Goal: Transaction & Acquisition: Purchase product/service

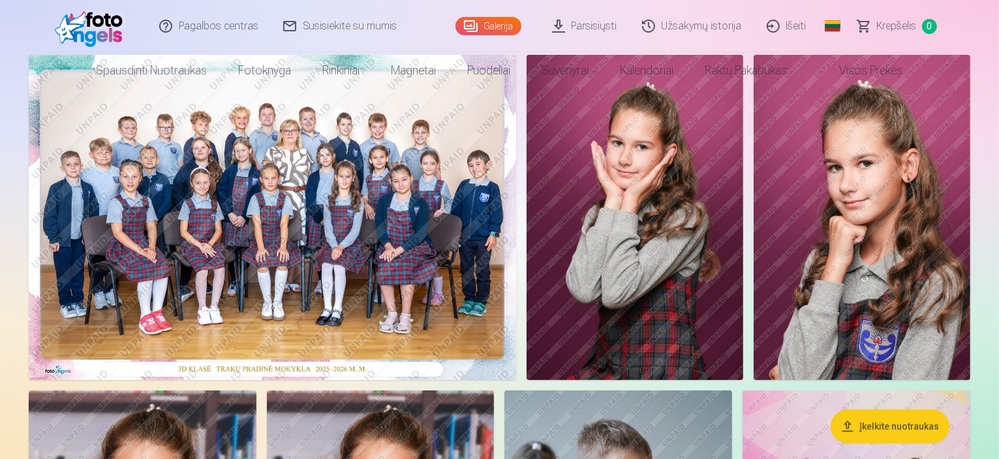
scroll to position [131, 0]
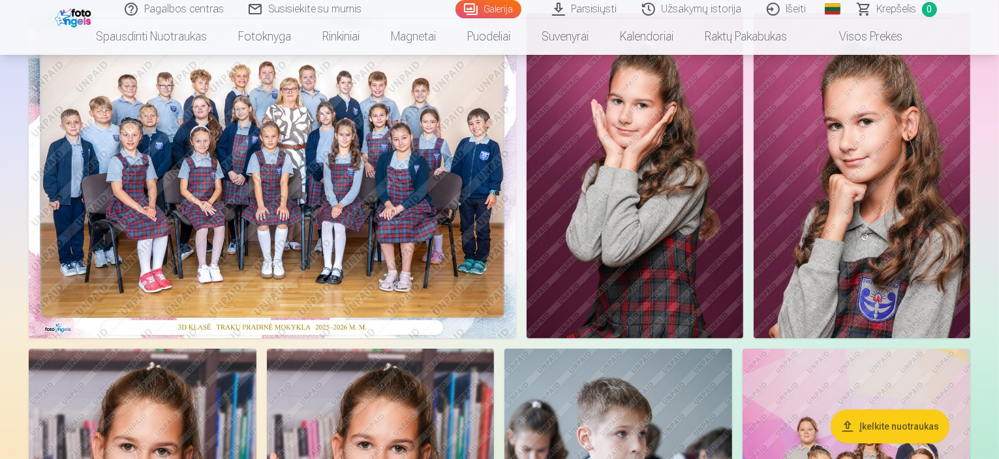
click at [438, 217] on img at bounding box center [272, 175] width 487 height 325
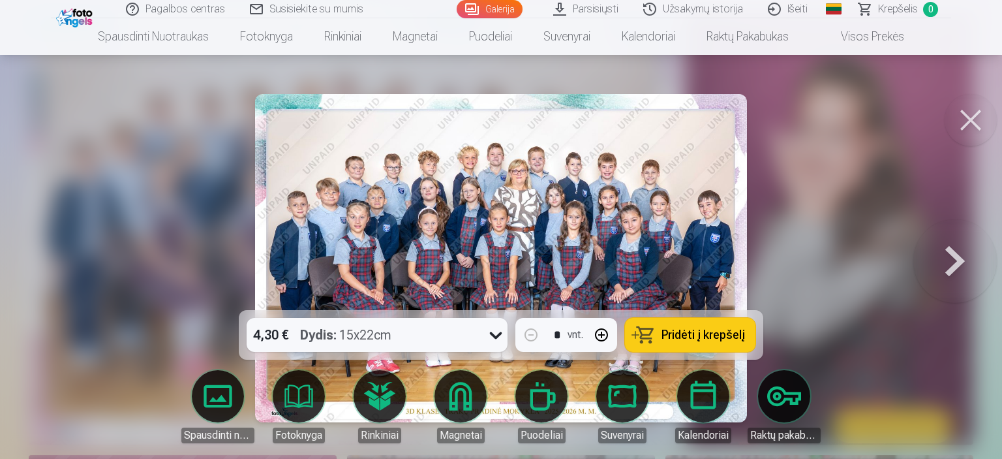
click at [495, 330] on icon at bounding box center [495, 334] width 21 height 21
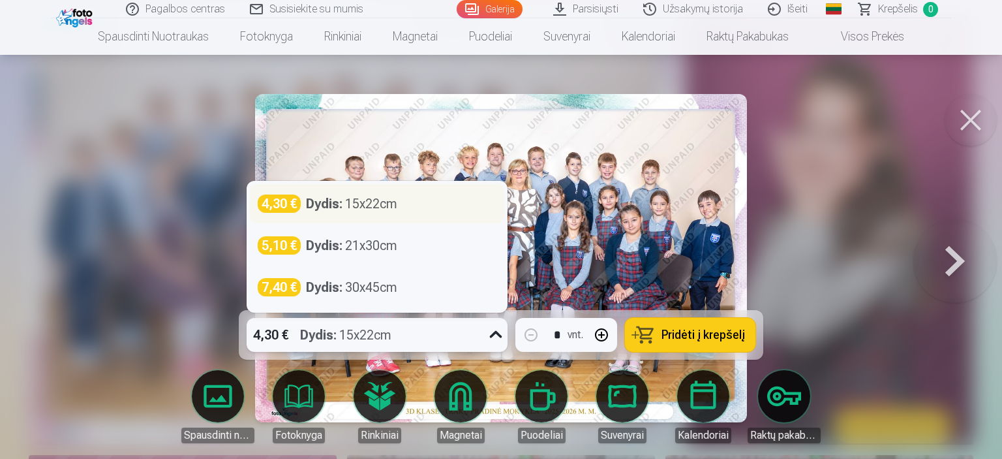
click at [371, 206] on div "Dydis : 15x22cm" at bounding box center [351, 203] width 91 height 18
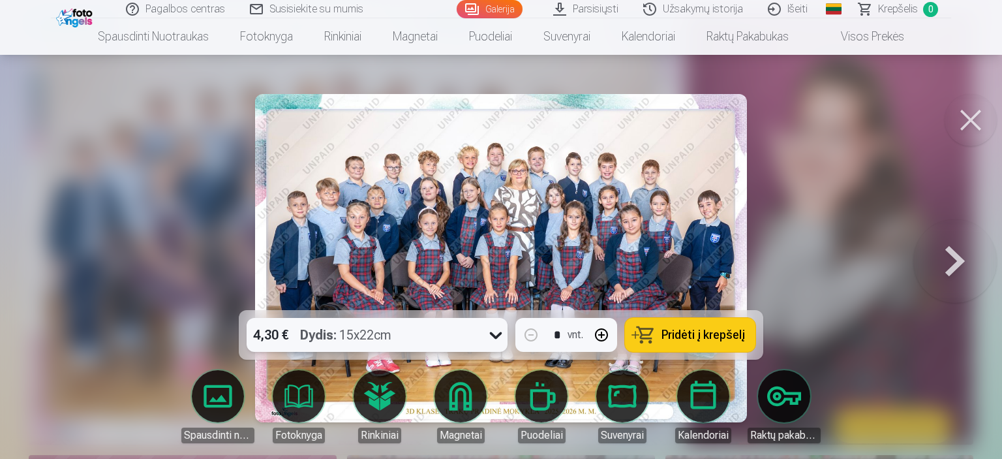
click at [661, 333] on button "Pridėti į krepšelį" at bounding box center [690, 335] width 131 height 34
click at [970, 121] on button at bounding box center [971, 120] width 52 height 52
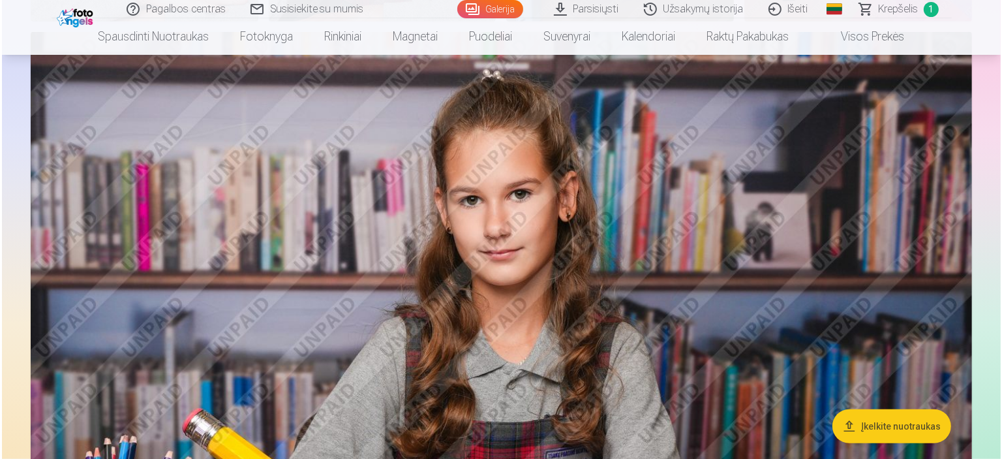
scroll to position [653, 0]
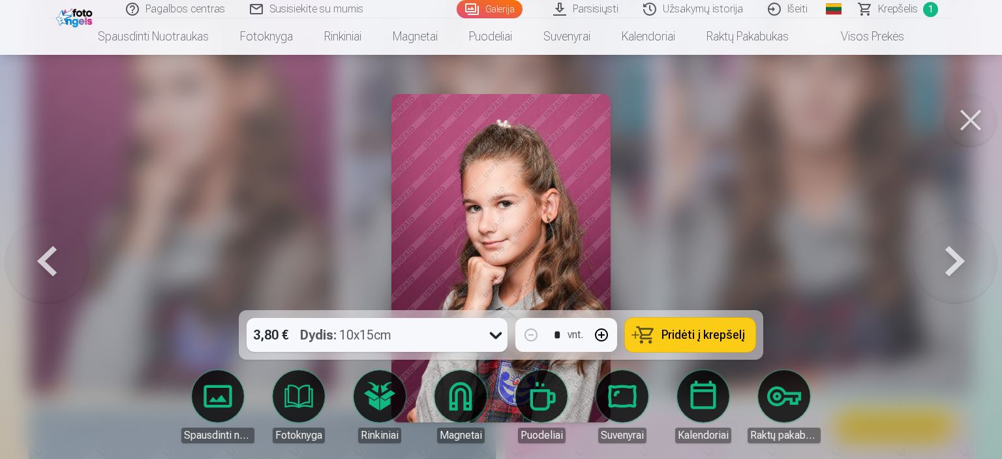
click at [598, 335] on button "button" at bounding box center [601, 334] width 31 height 31
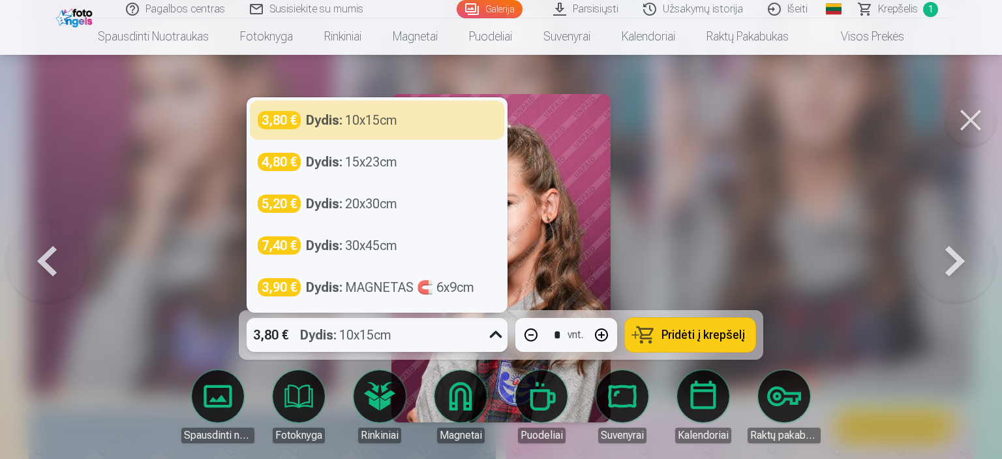
click at [484, 336] on div at bounding box center [495, 335] width 23 height 34
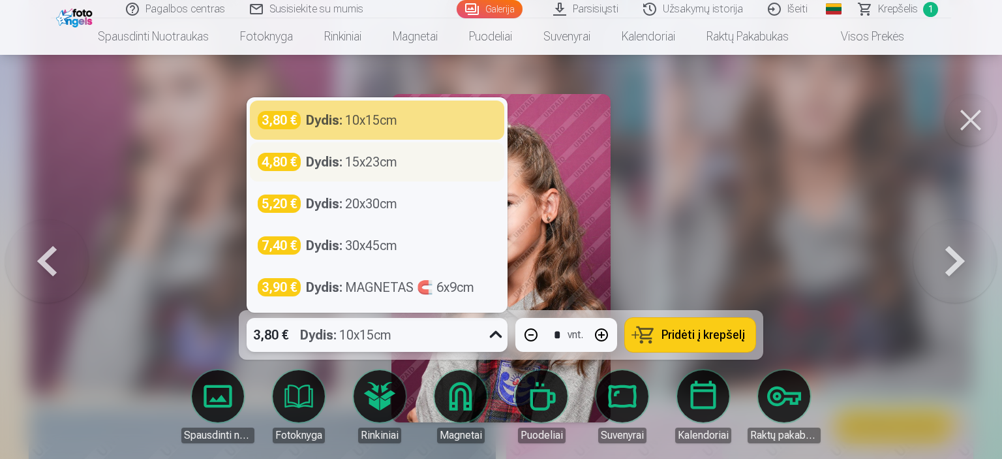
click at [391, 159] on div "Dydis : 15x23cm" at bounding box center [351, 162] width 91 height 18
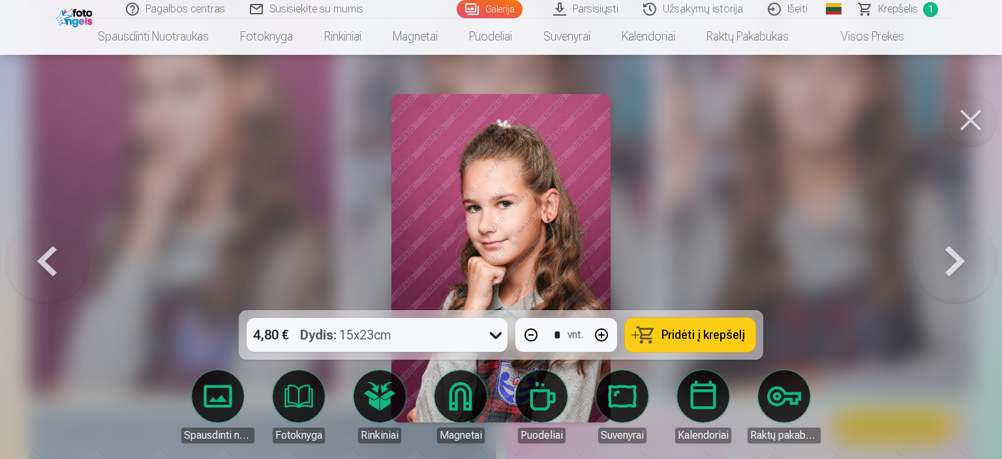
click at [686, 331] on span "Pridėti į krepšelį" at bounding box center [704, 335] width 84 height 12
type input "*"
click at [974, 113] on button at bounding box center [971, 120] width 52 height 52
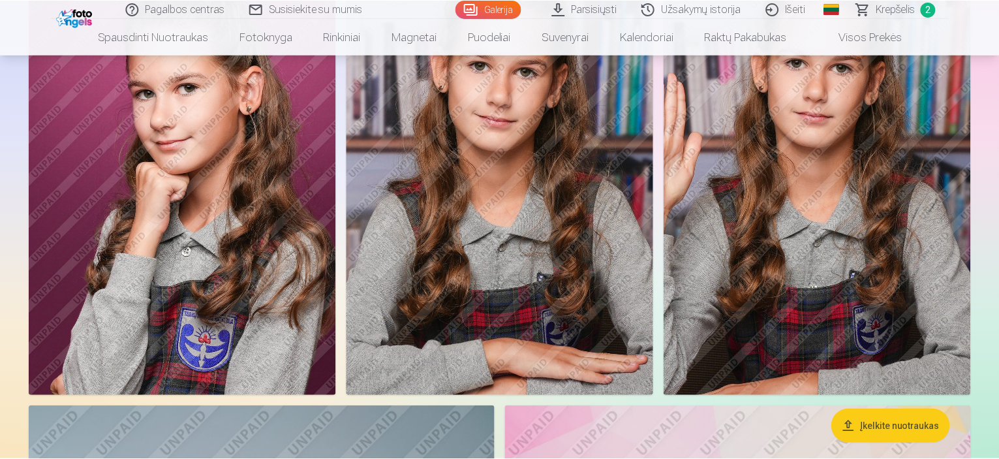
scroll to position [651, 0]
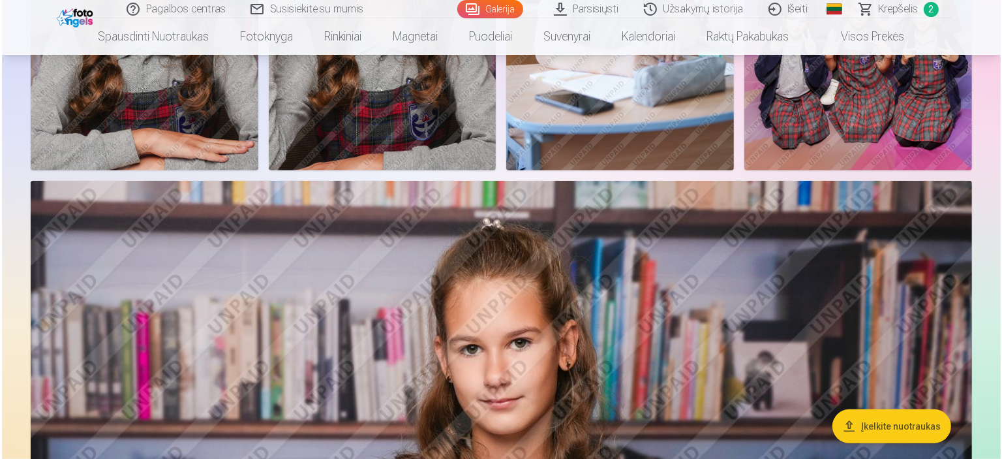
scroll to position [653, 0]
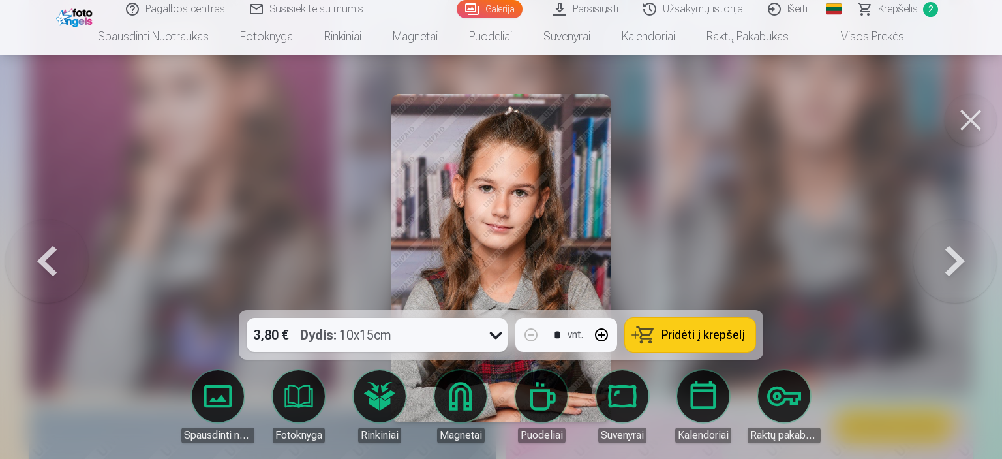
click at [604, 340] on button "button" at bounding box center [601, 334] width 31 height 31
click at [490, 333] on icon at bounding box center [495, 334] width 21 height 21
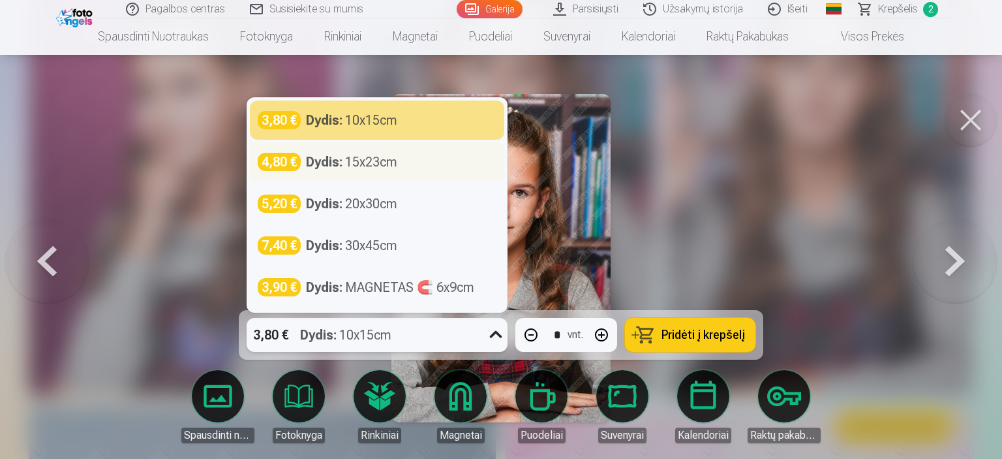
click at [371, 166] on div "Dydis : 15x23cm" at bounding box center [351, 162] width 91 height 18
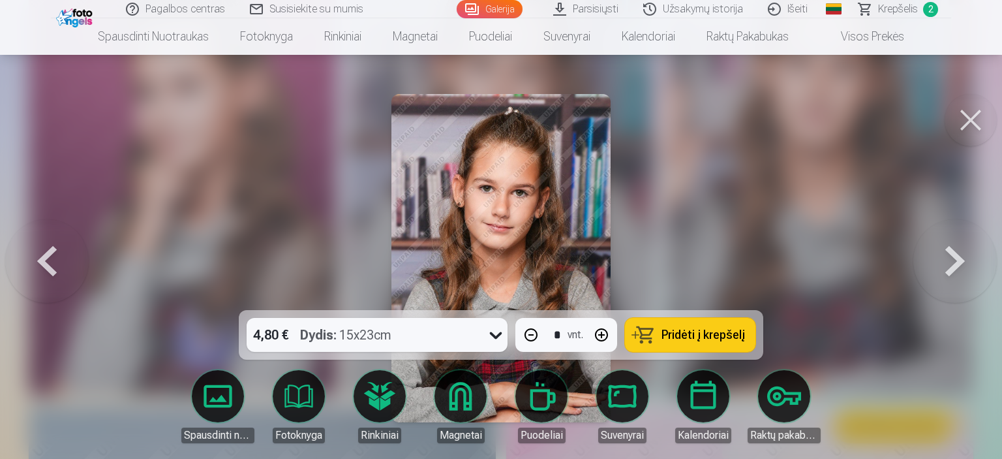
click at [681, 331] on span "Pridėti į krepšelį" at bounding box center [704, 335] width 84 height 12
type input "*"
click at [965, 121] on button at bounding box center [971, 120] width 52 height 52
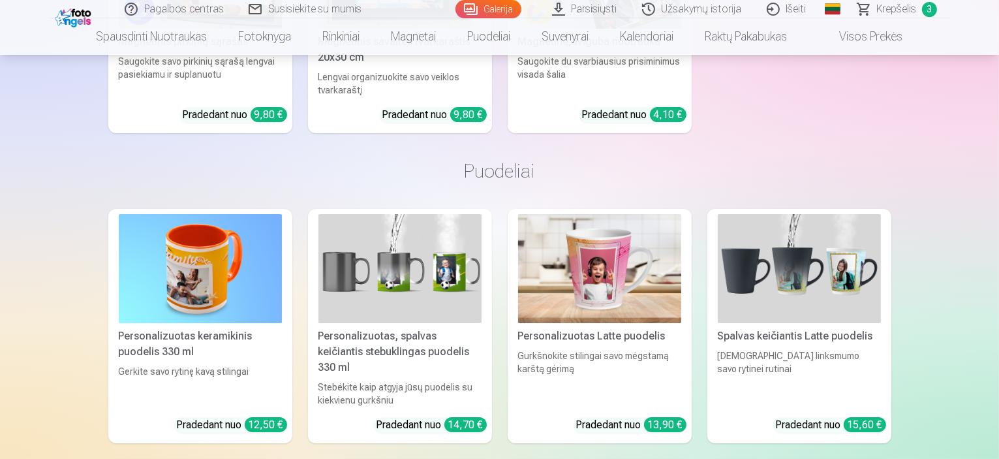
scroll to position [4892, 0]
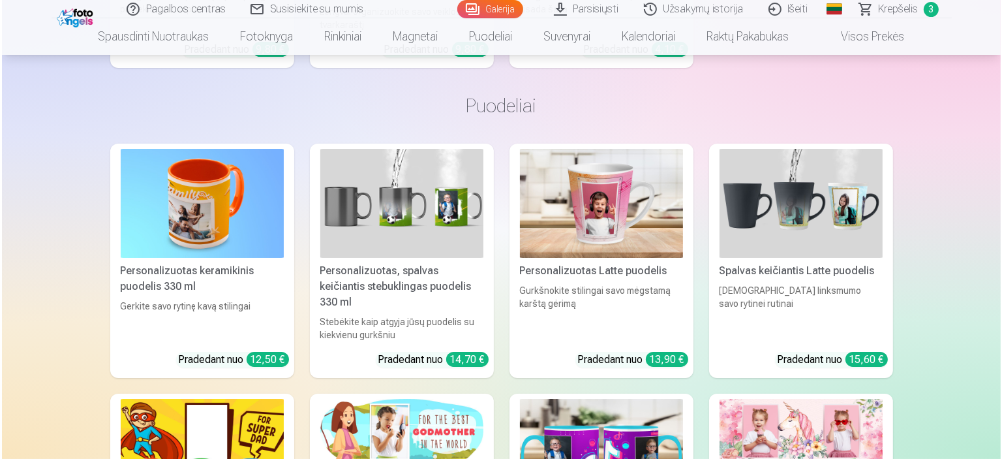
scroll to position [4908, 0]
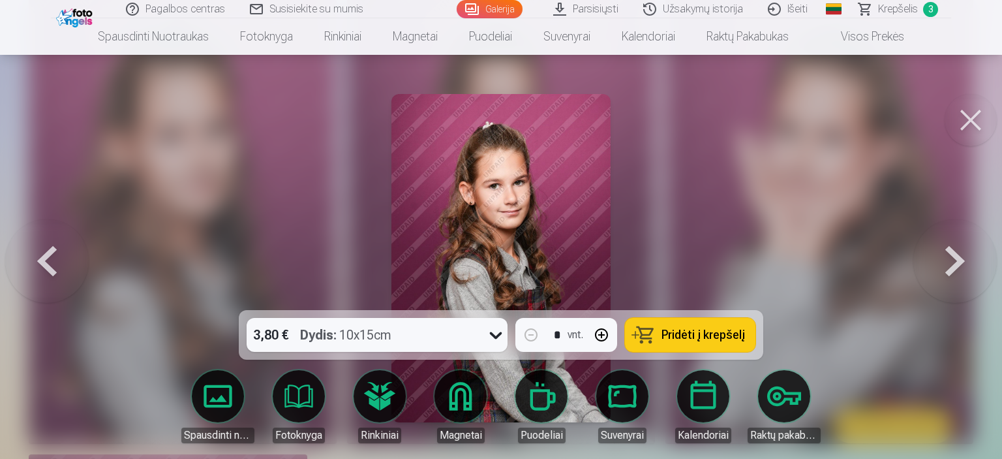
click at [490, 335] on icon at bounding box center [495, 334] width 21 height 21
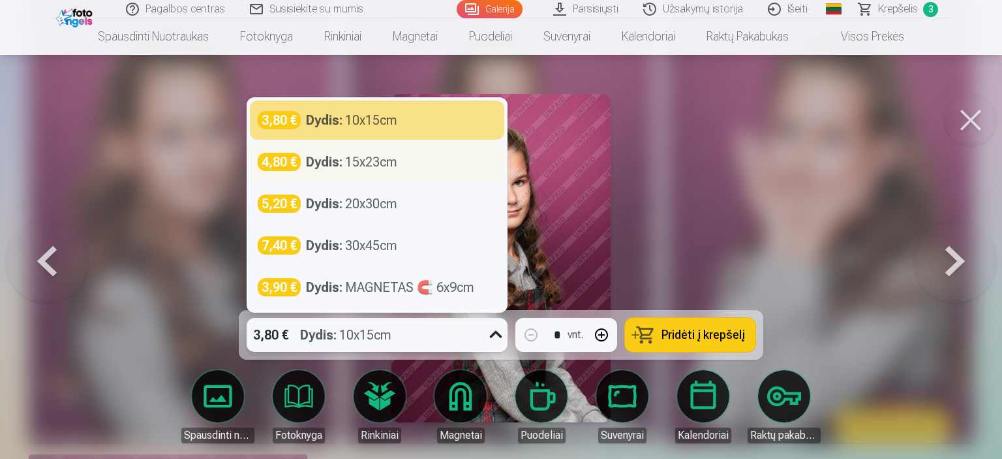
click at [355, 177] on div "4,80 € Dydis : 15x23cm" at bounding box center [377, 161] width 254 height 39
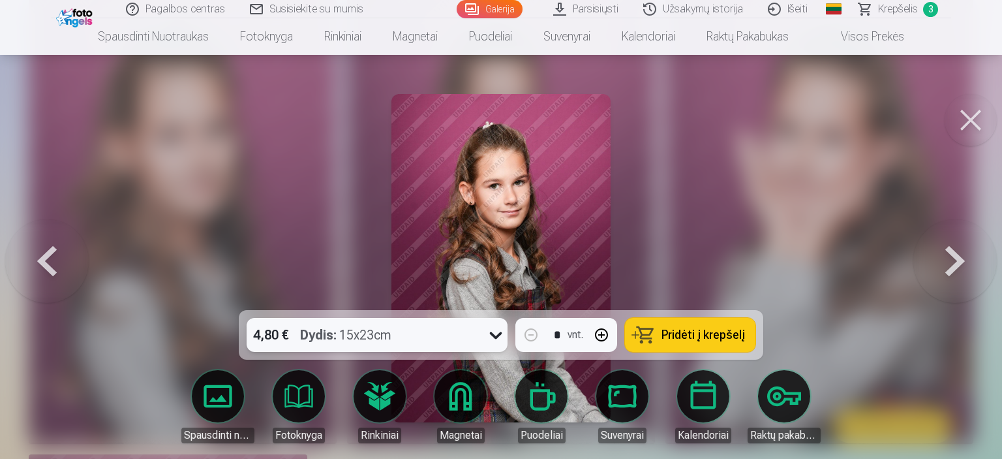
click at [600, 336] on button "button" at bounding box center [601, 334] width 31 height 31
click at [726, 329] on span "Pridėti į krepšelį" at bounding box center [704, 335] width 84 height 12
type input "*"
click at [973, 134] on button at bounding box center [971, 120] width 52 height 52
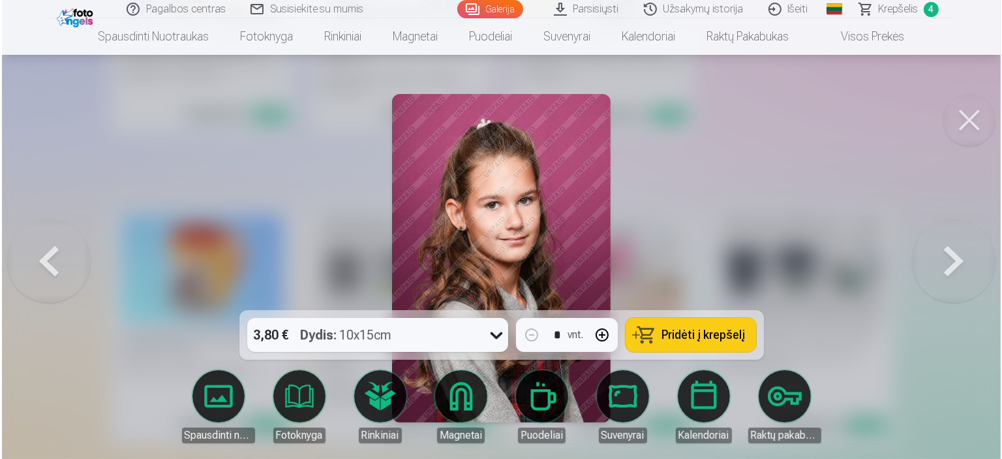
scroll to position [4841, 0]
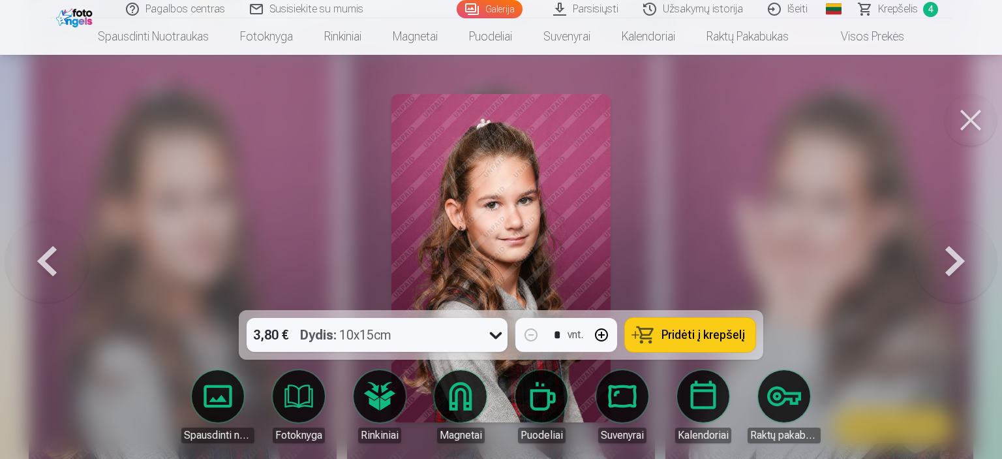
click at [600, 331] on button "button" at bounding box center [601, 334] width 31 height 31
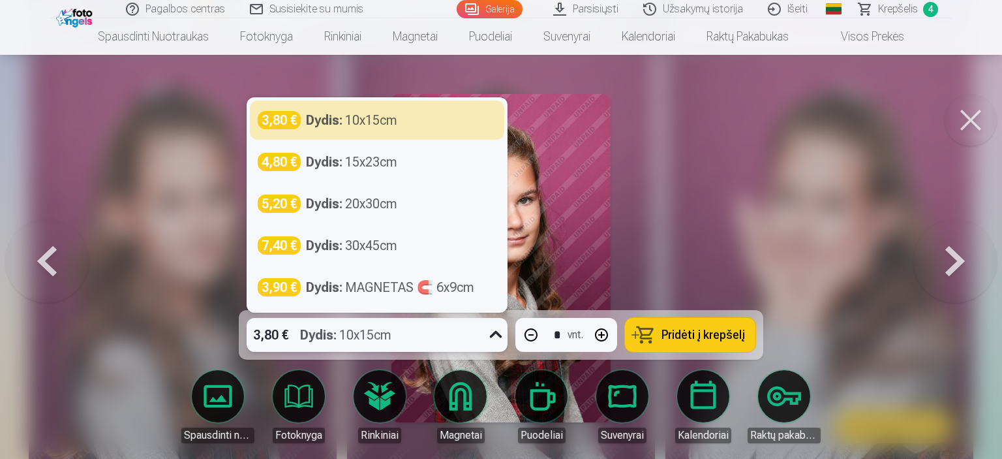
click at [487, 331] on icon at bounding box center [495, 334] width 21 height 21
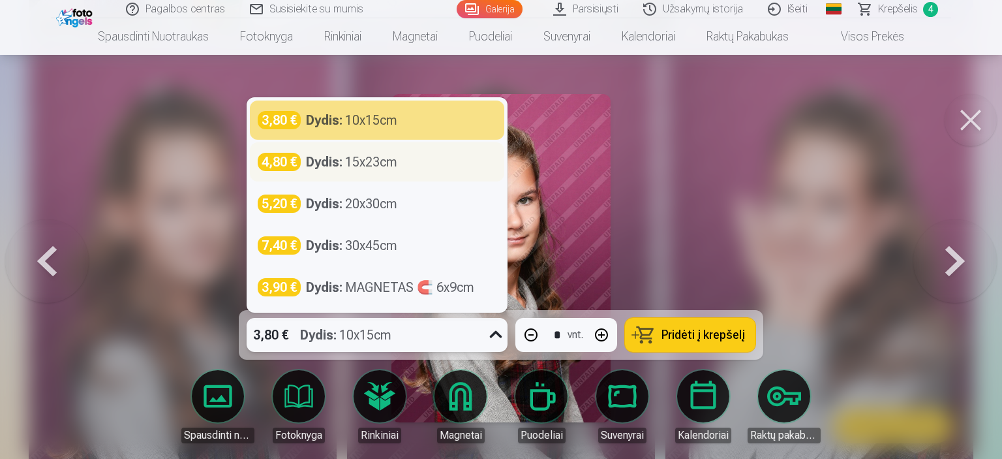
click at [361, 164] on div "Dydis : 15x23cm" at bounding box center [351, 162] width 91 height 18
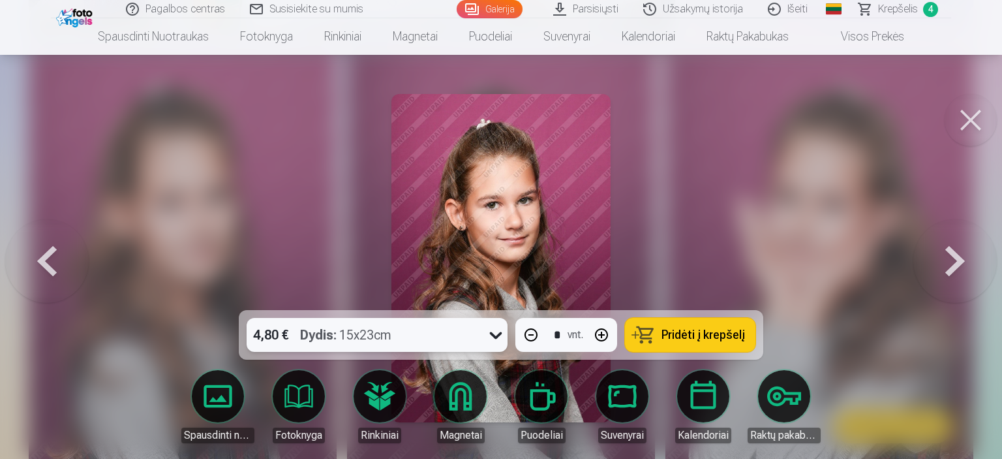
click at [709, 324] on button "Pridėti į krepšelį" at bounding box center [690, 335] width 131 height 34
type input "*"
click at [971, 111] on button at bounding box center [971, 120] width 52 height 52
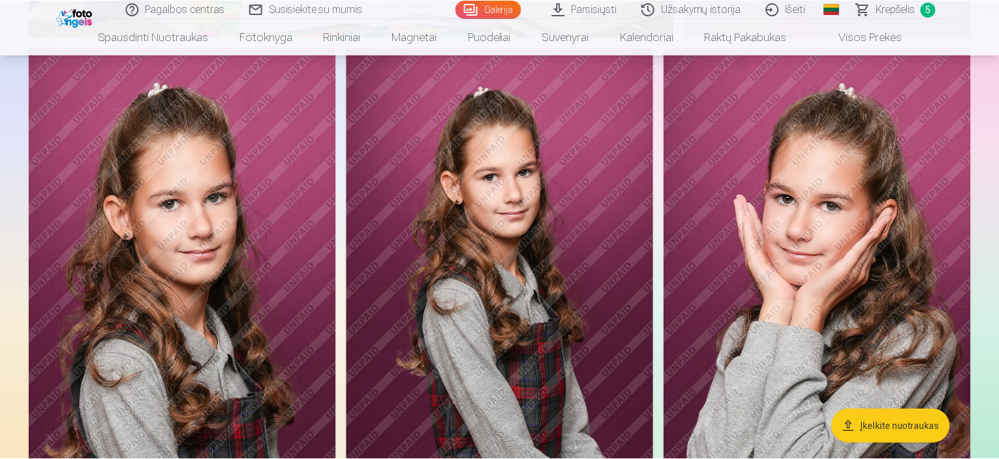
scroll to position [4827, 0]
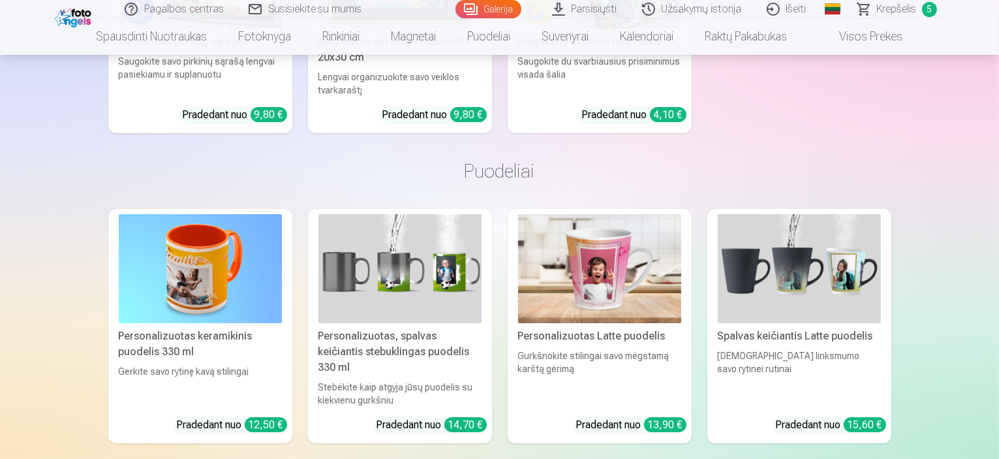
click at [904, 5] on span "Krepšelis" at bounding box center [897, 9] width 40 height 16
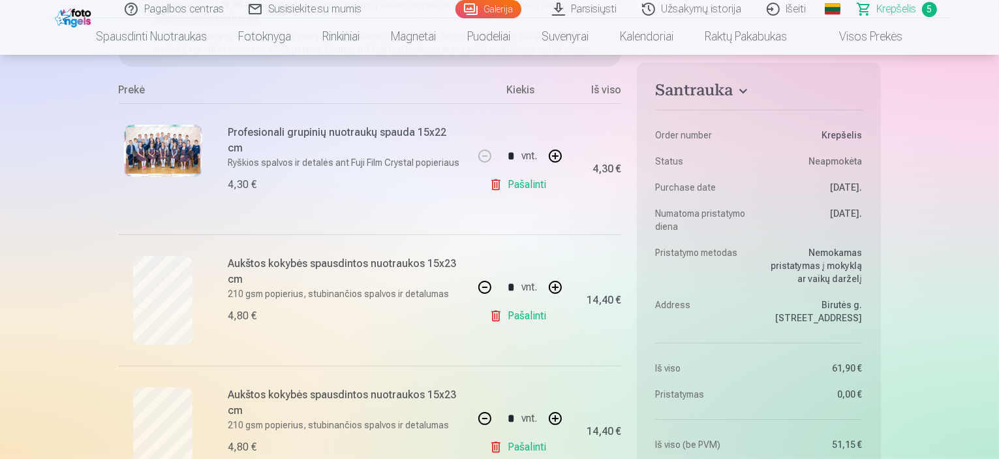
scroll to position [196, 0]
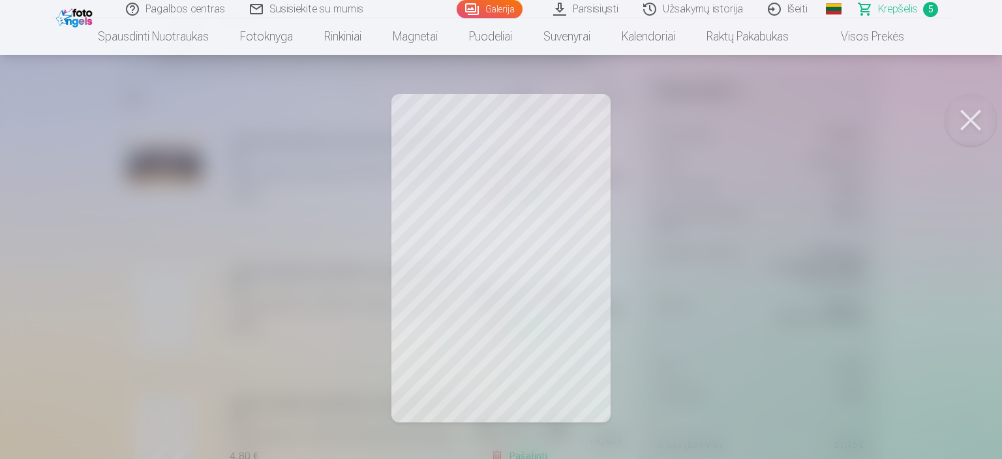
click at [571, 181] on div at bounding box center [501, 229] width 1002 height 459
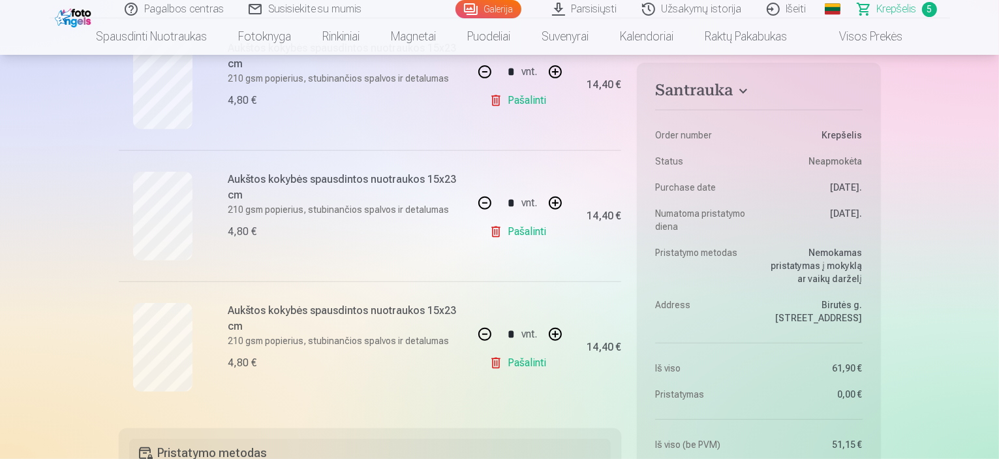
scroll to position [653, 0]
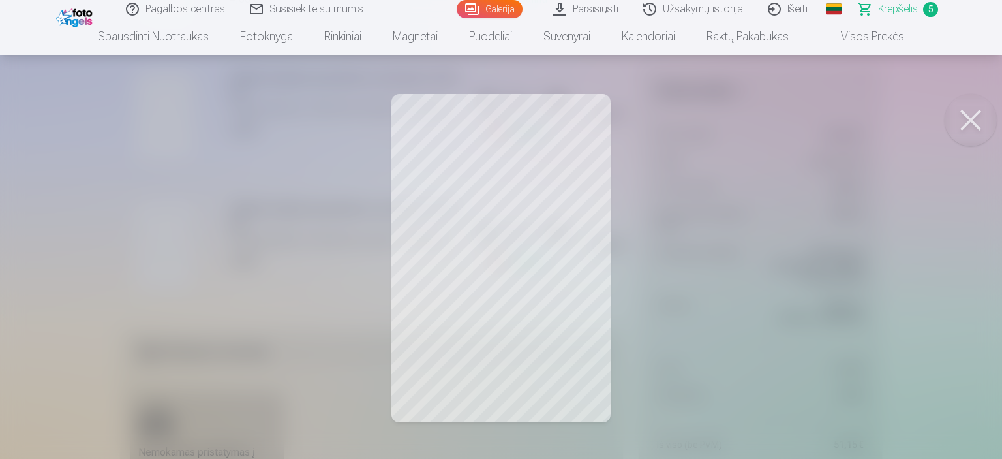
click at [964, 117] on button at bounding box center [971, 120] width 52 height 52
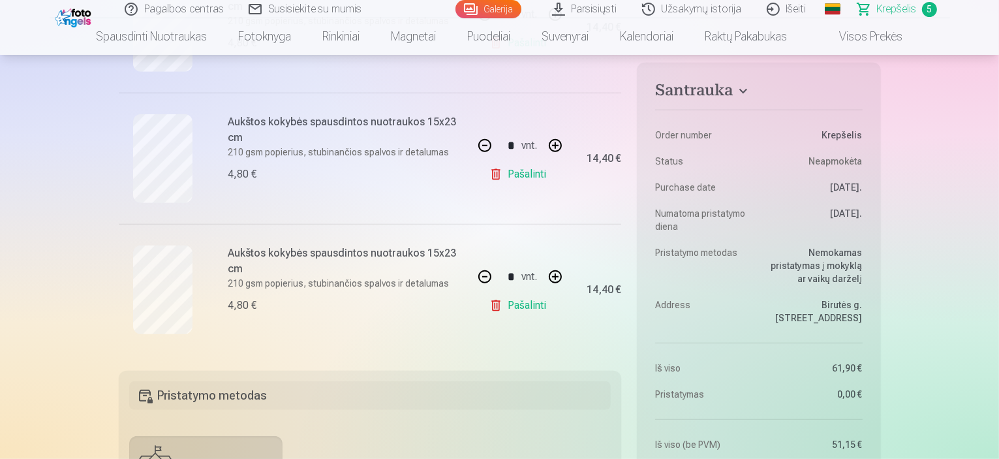
scroll to position [587, 0]
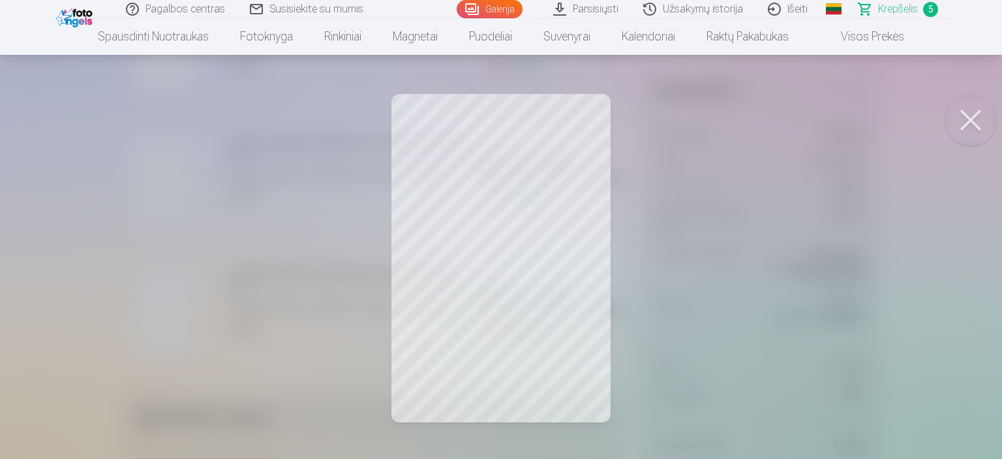
click at [970, 111] on button at bounding box center [971, 120] width 52 height 52
click at [976, 112] on button at bounding box center [971, 120] width 52 height 52
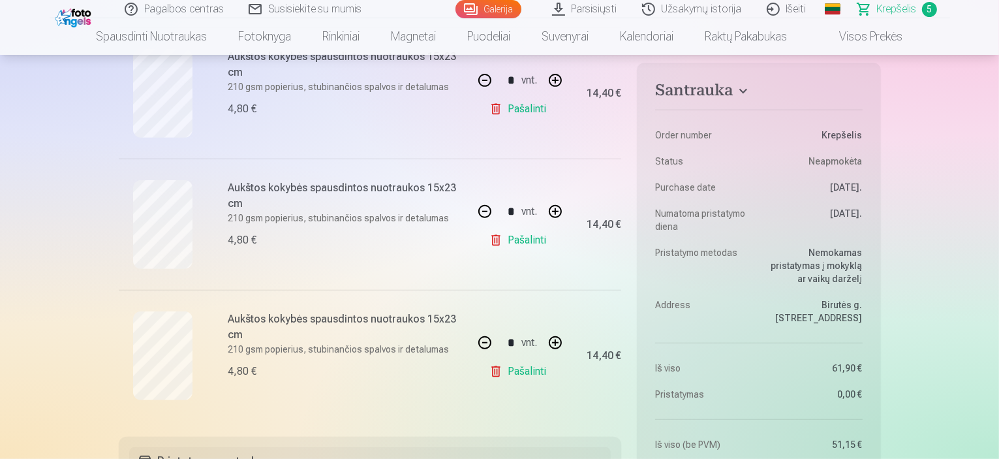
scroll to position [326, 0]
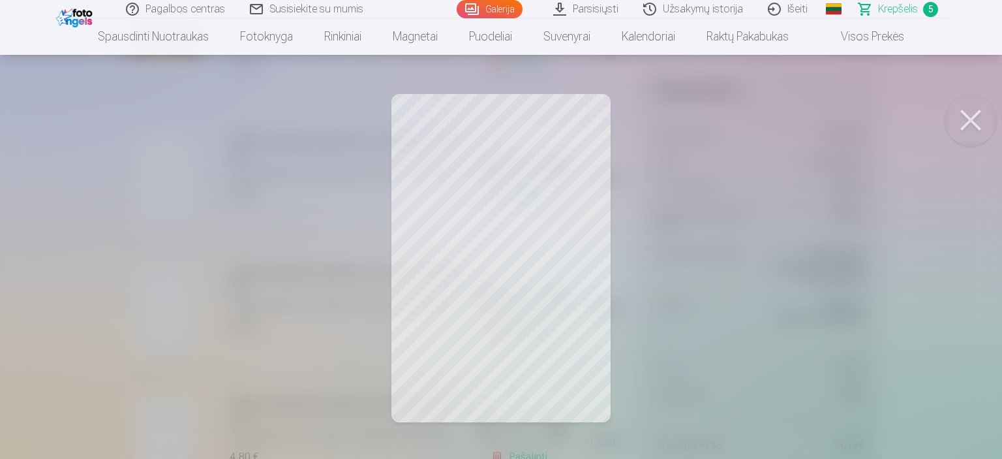
click at [968, 104] on button at bounding box center [971, 120] width 52 height 52
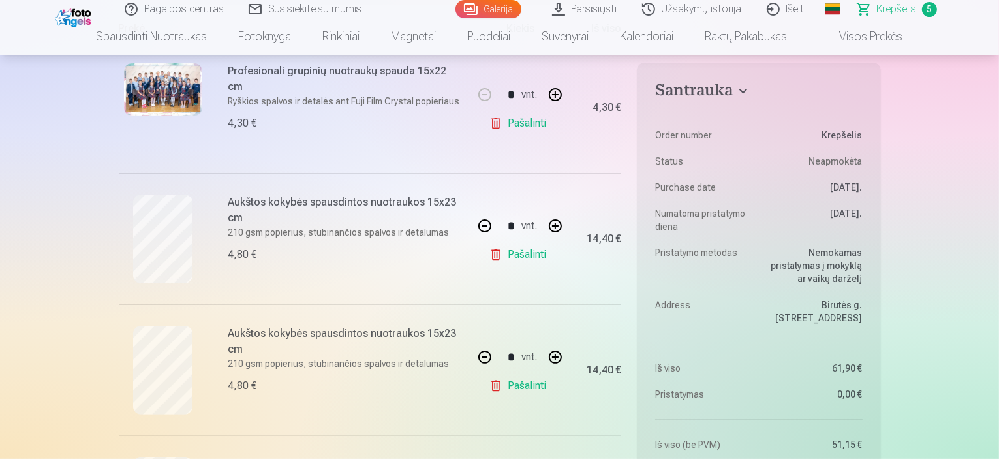
scroll to position [261, 0]
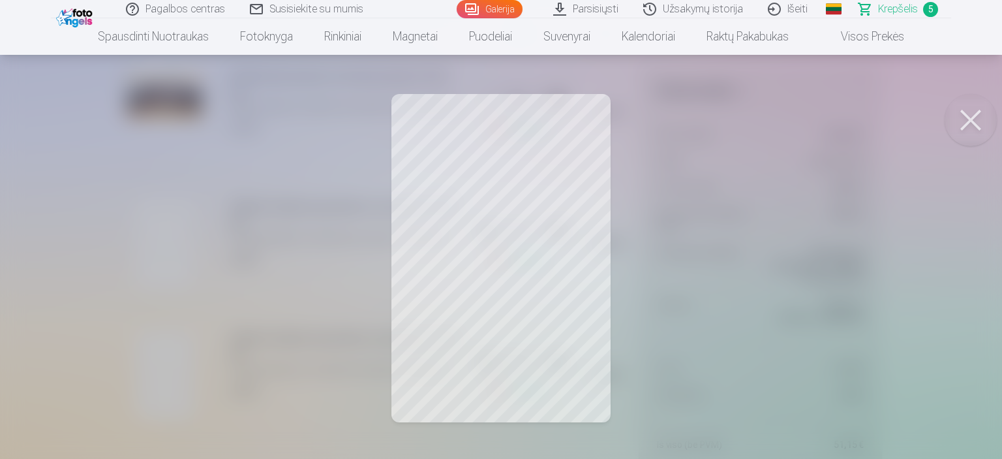
click at [580, 173] on div at bounding box center [501, 229] width 1002 height 459
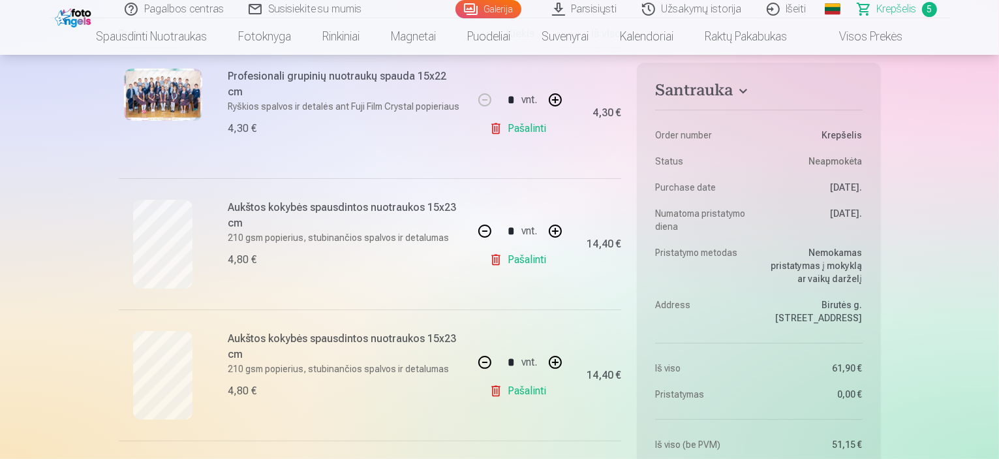
click at [325, 203] on h6 "Aukštos kokybės spausdintos nuotraukos 15x23 cm" at bounding box center [346, 215] width 236 height 31
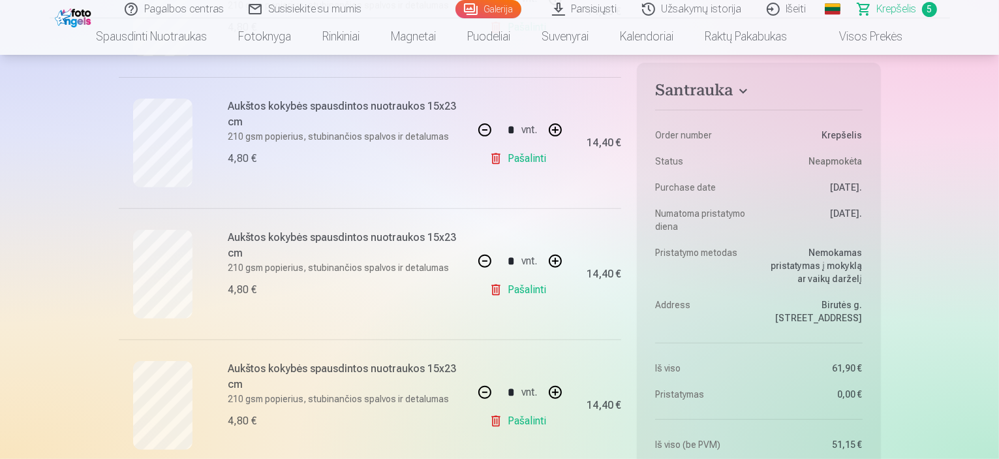
scroll to position [522, 0]
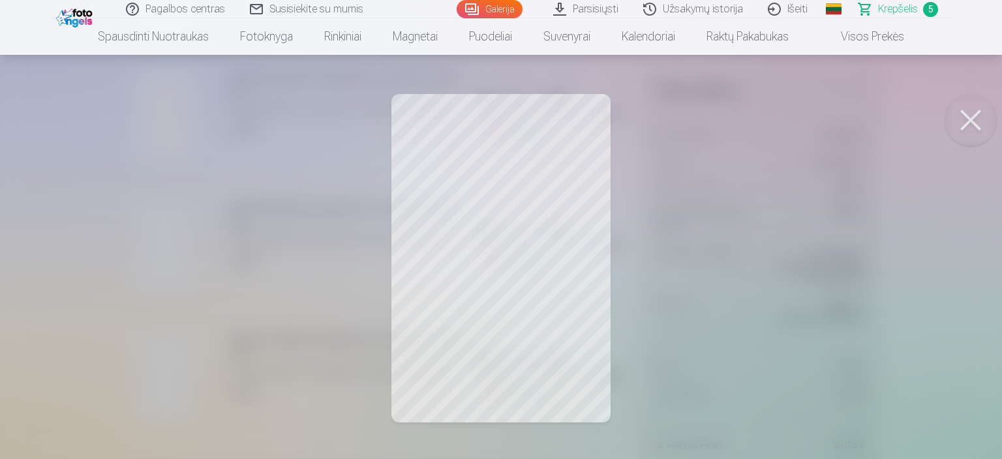
click at [972, 106] on button at bounding box center [971, 120] width 52 height 52
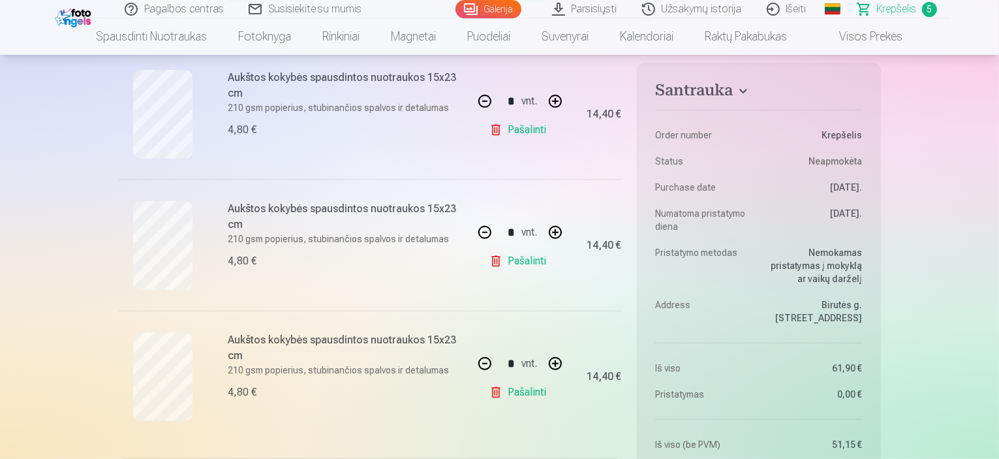
click at [519, 258] on link "Pašalinti" at bounding box center [520, 261] width 62 height 26
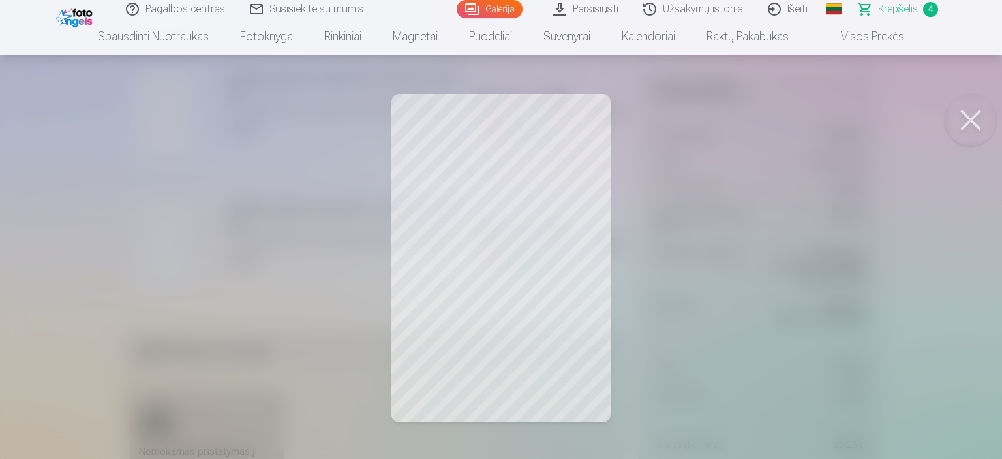
click at [956, 119] on button at bounding box center [971, 120] width 52 height 52
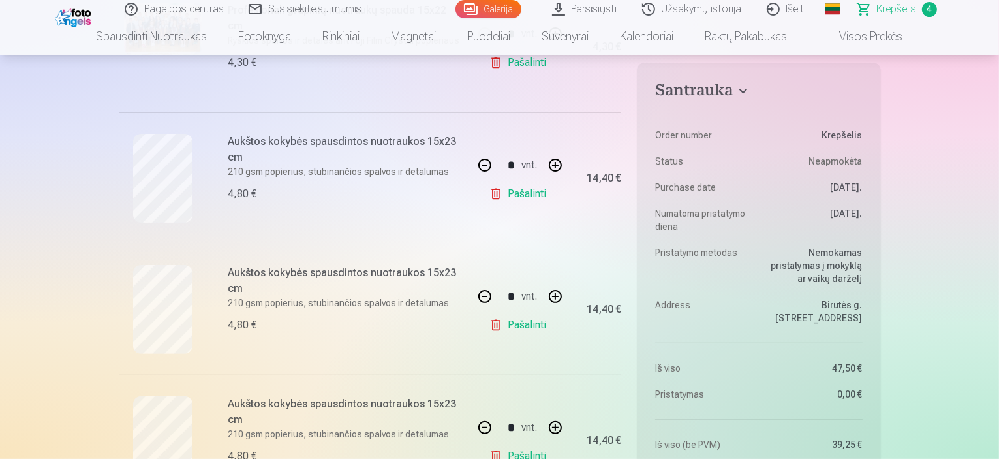
scroll to position [326, 0]
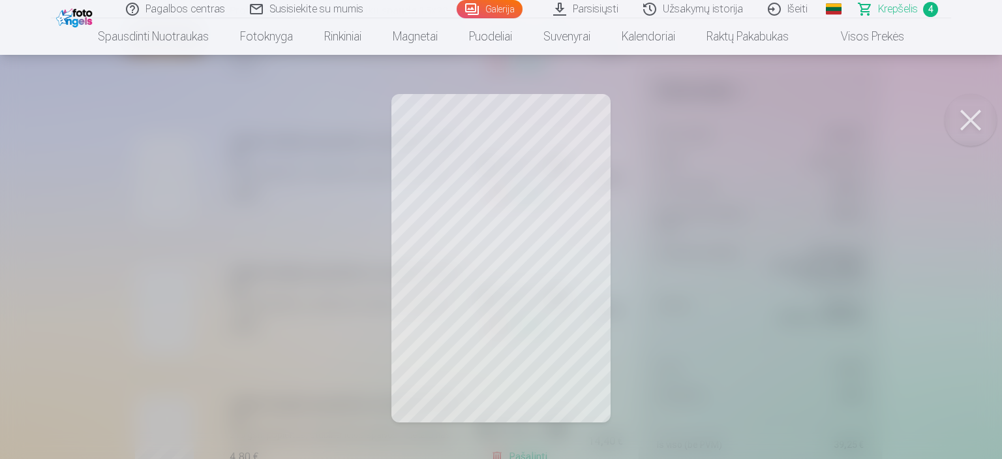
click at [979, 106] on button at bounding box center [971, 120] width 52 height 52
click at [990, 119] on button at bounding box center [971, 120] width 52 height 52
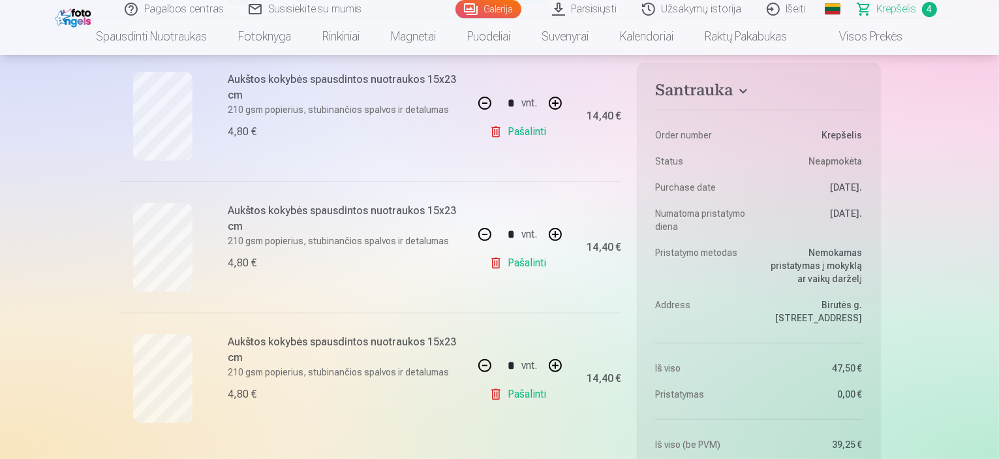
scroll to position [392, 0]
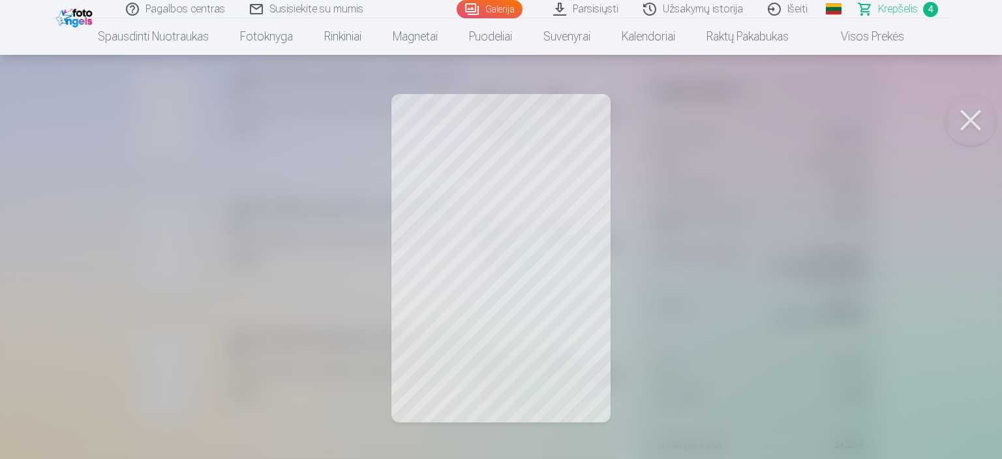
click at [970, 130] on button at bounding box center [971, 120] width 52 height 52
click at [966, 127] on button at bounding box center [971, 120] width 52 height 52
click at [987, 123] on button at bounding box center [971, 120] width 52 height 52
click at [964, 117] on button at bounding box center [971, 120] width 52 height 52
click at [974, 112] on button at bounding box center [971, 120] width 52 height 52
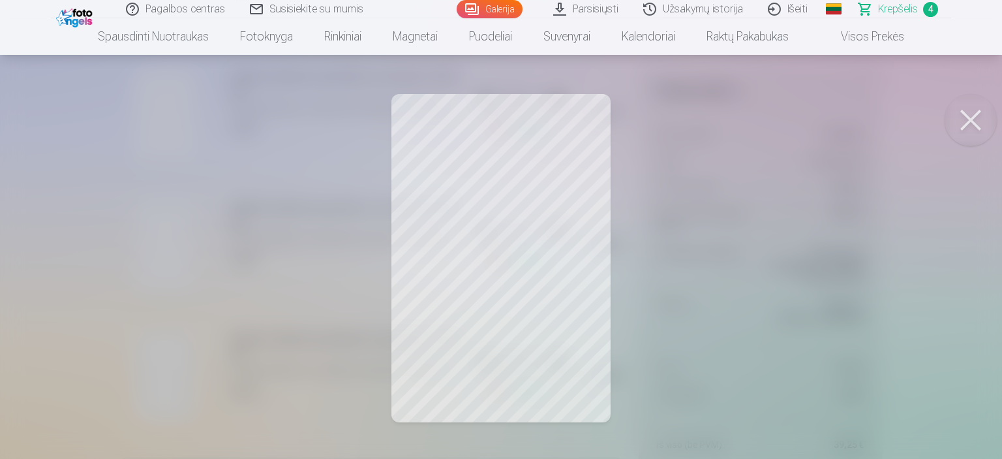
click at [971, 119] on button at bounding box center [971, 120] width 52 height 52
click at [963, 110] on button at bounding box center [971, 120] width 52 height 52
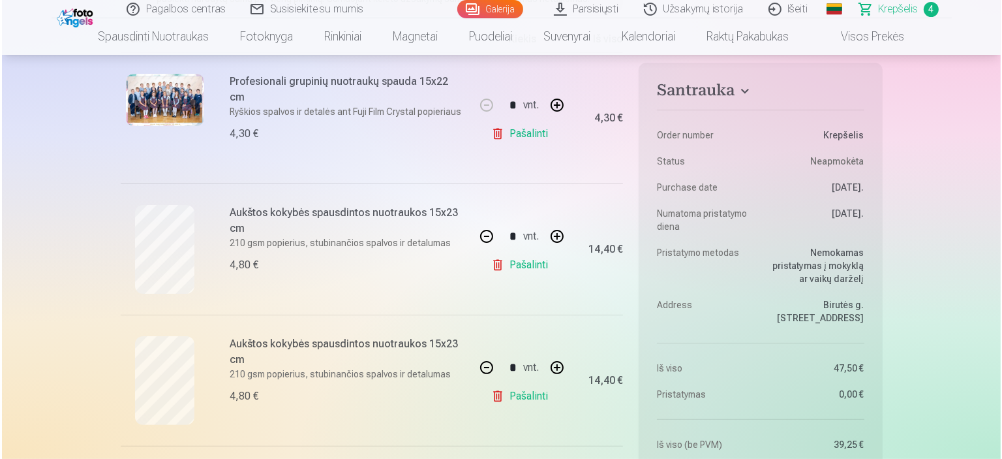
scroll to position [131, 0]
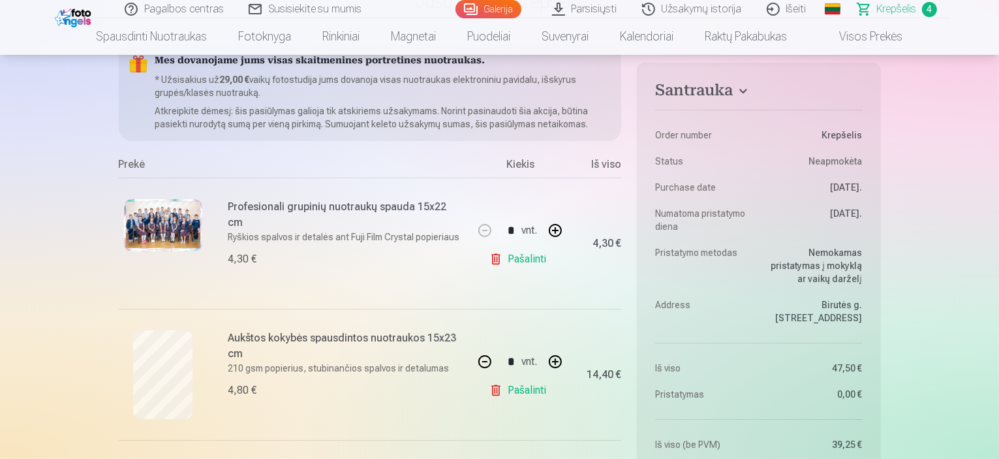
click at [260, 213] on h6 "Profesionali grupinių nuotraukų spauda 15x22 cm" at bounding box center [346, 214] width 236 height 31
click at [260, 199] on h6 "Profesionali grupinių nuotraukų spauda 15x22 cm" at bounding box center [346, 214] width 236 height 31
click at [178, 211] on img at bounding box center [163, 225] width 78 height 52
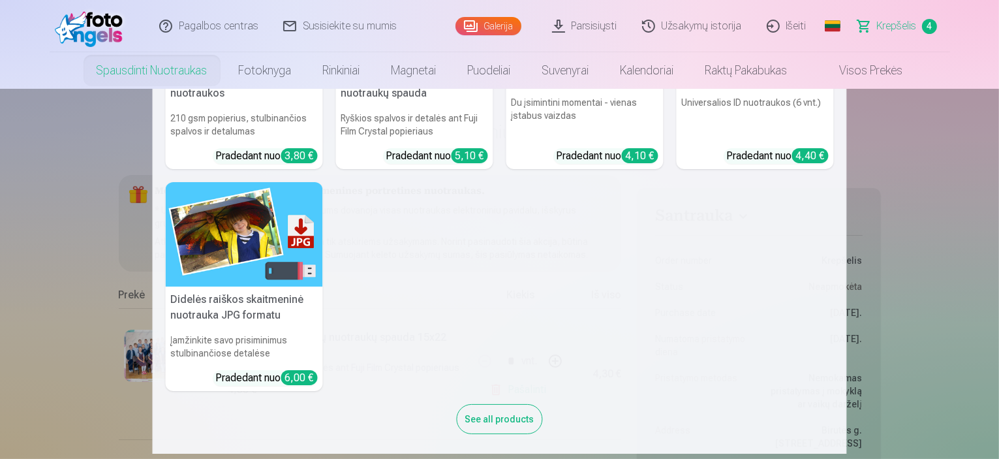
scroll to position [149, 0]
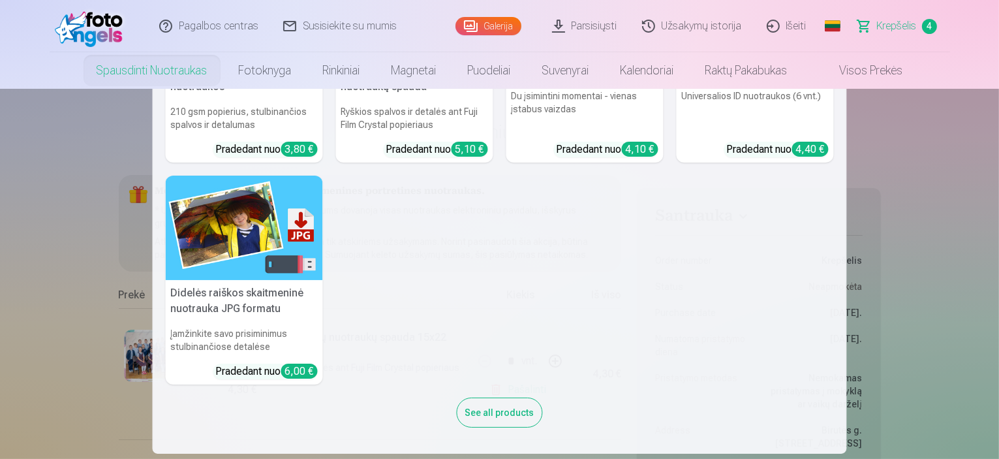
click at [915, 234] on nav "Aukštos kokybės spausdintos nuotraukos 210 gsm popierius, stulbinančios spalvos…" at bounding box center [499, 271] width 999 height 365
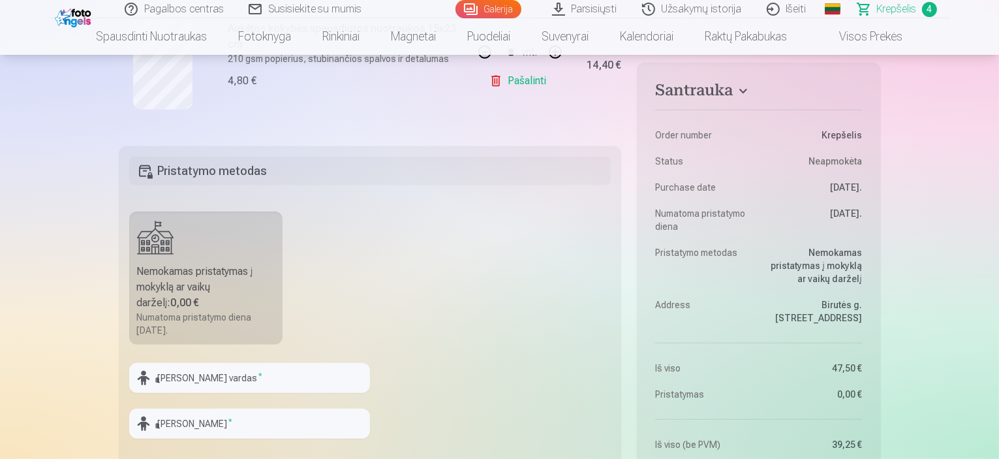
scroll to position [587, 0]
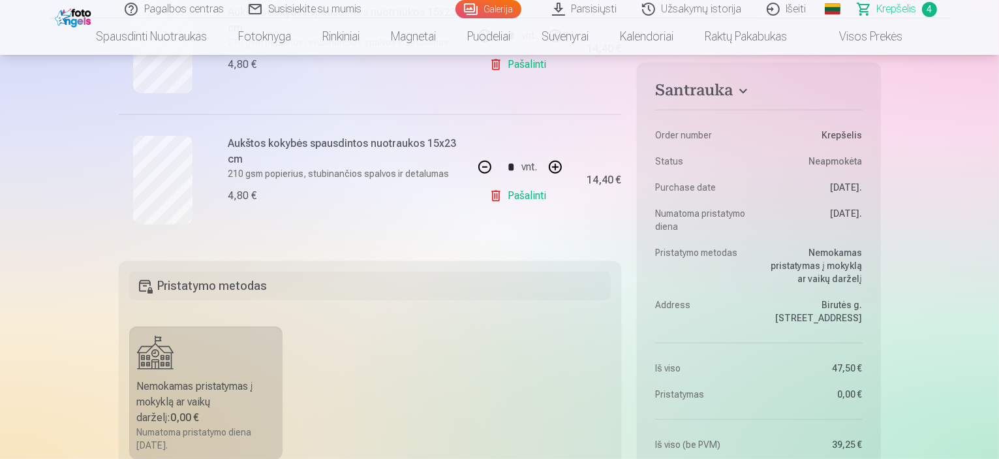
click at [491, 7] on link "Galerija" at bounding box center [488, 9] width 66 height 18
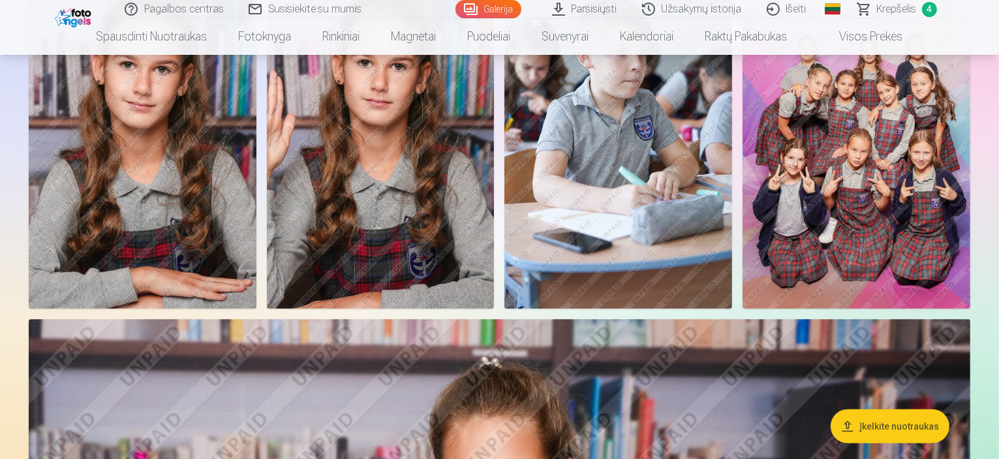
scroll to position [522, 0]
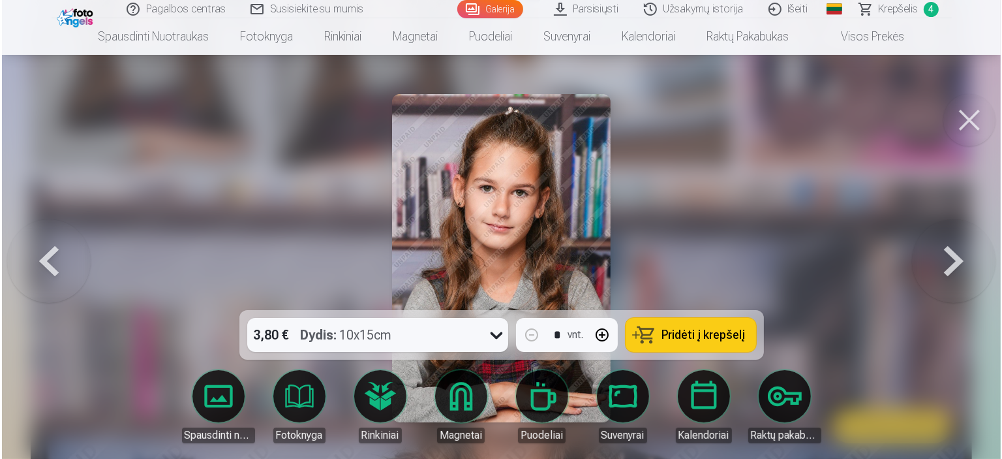
scroll to position [654, 0]
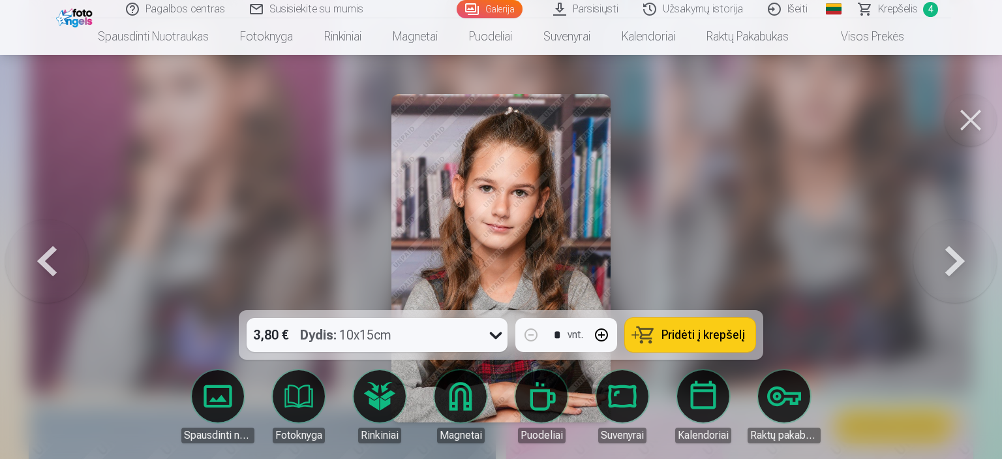
click at [602, 335] on button "button" at bounding box center [601, 334] width 31 height 31
click at [653, 331] on button "Pridėti į krepšelį" at bounding box center [690, 335] width 131 height 34
type input "*"
click at [992, 116] on button at bounding box center [971, 120] width 52 height 52
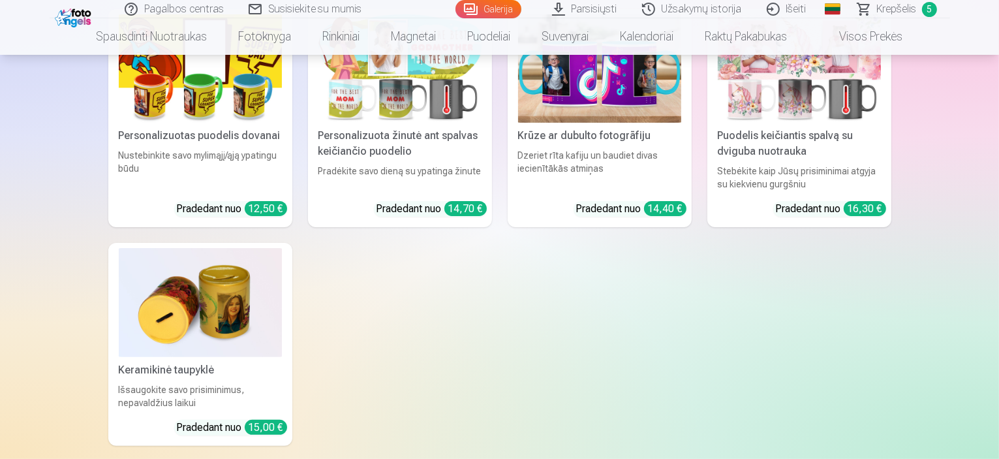
scroll to position [5416, 0]
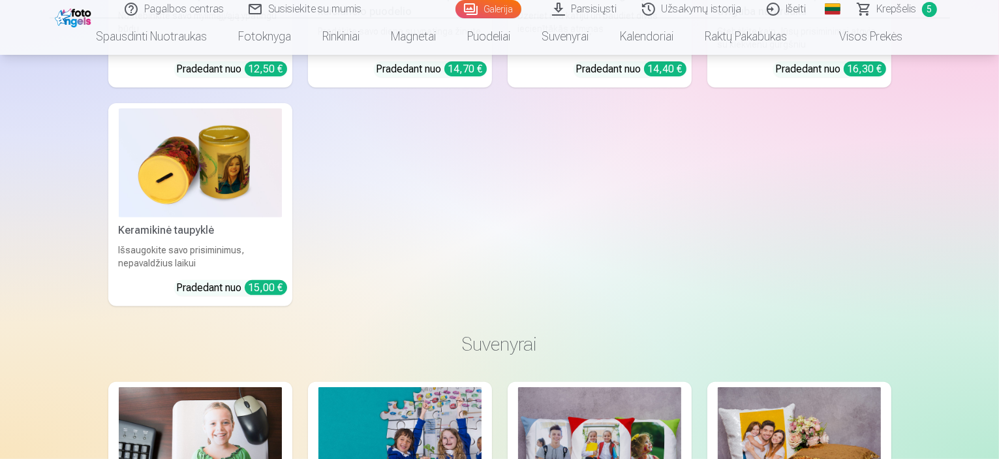
click at [885, 8] on span "Krepšelis" at bounding box center [897, 9] width 40 height 16
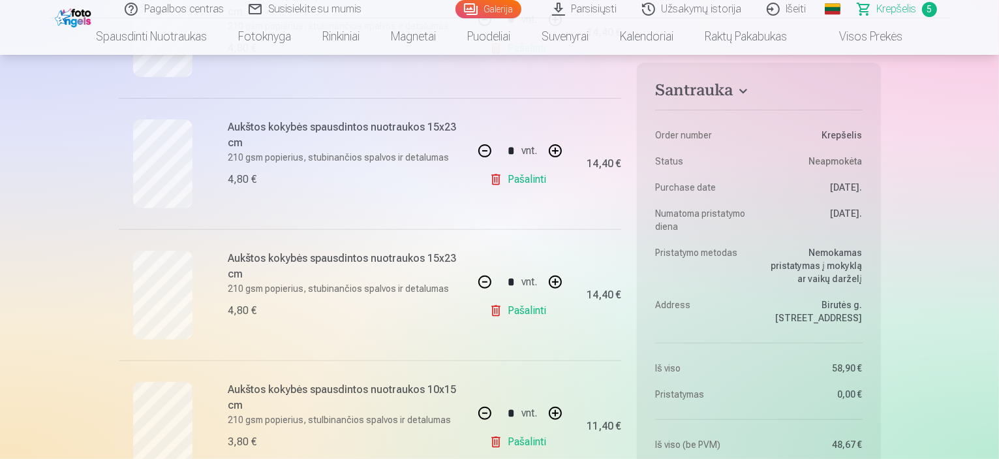
scroll to position [457, 0]
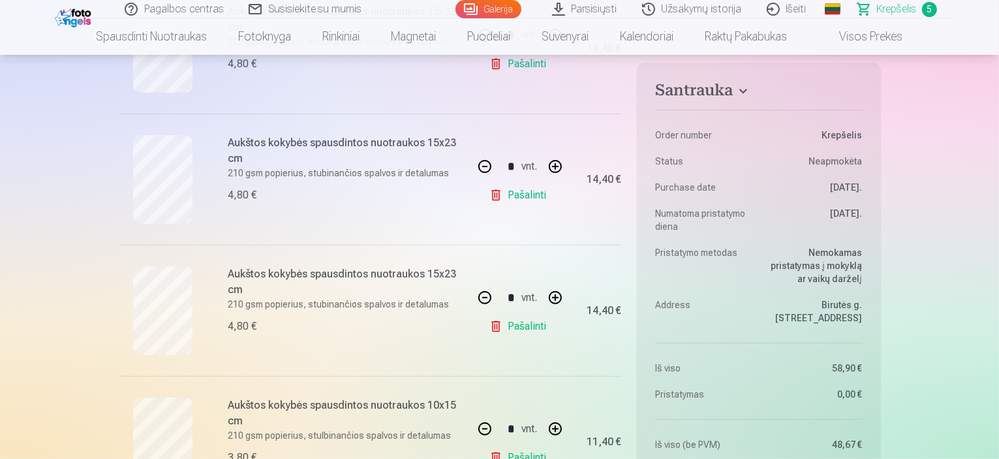
click at [502, 195] on link "Pašalinti" at bounding box center [520, 195] width 62 height 26
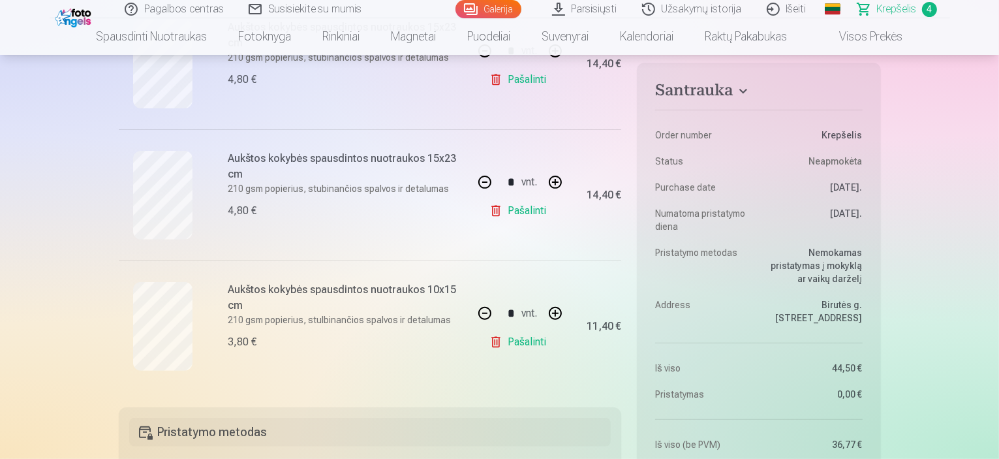
scroll to position [522, 0]
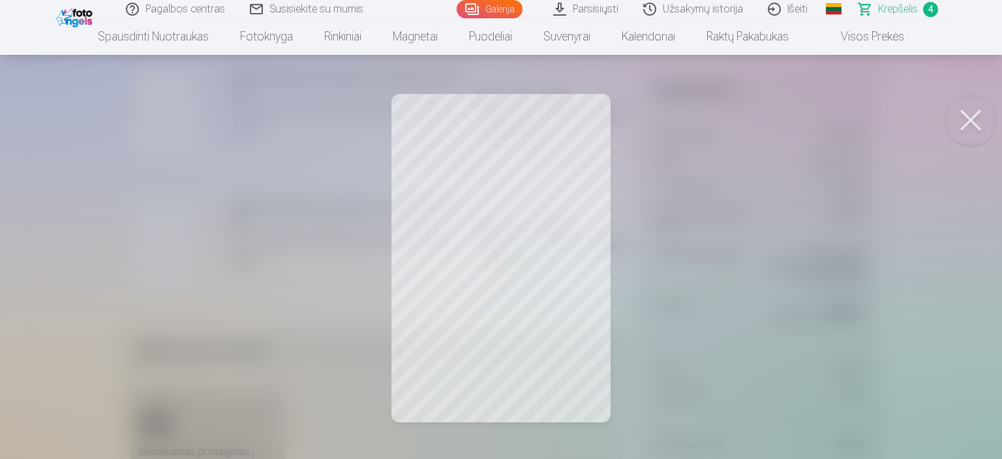
click at [971, 117] on button at bounding box center [971, 120] width 52 height 52
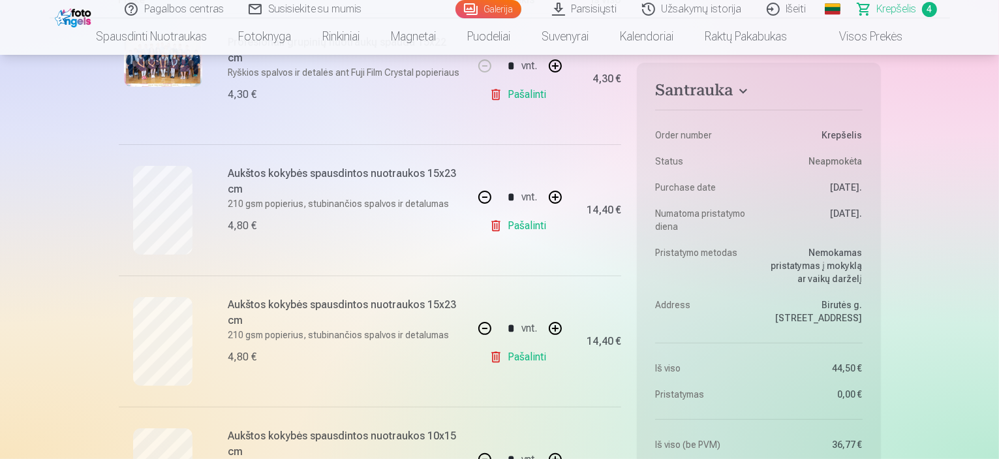
scroll to position [261, 0]
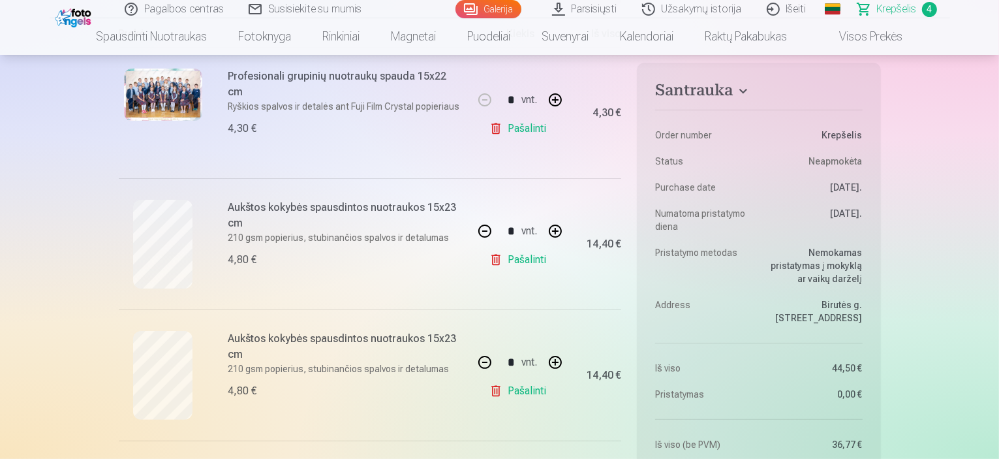
click at [251, 210] on h6 "Aukštos kokybės spausdintos nuotraukos 15x23 cm" at bounding box center [346, 215] width 236 height 31
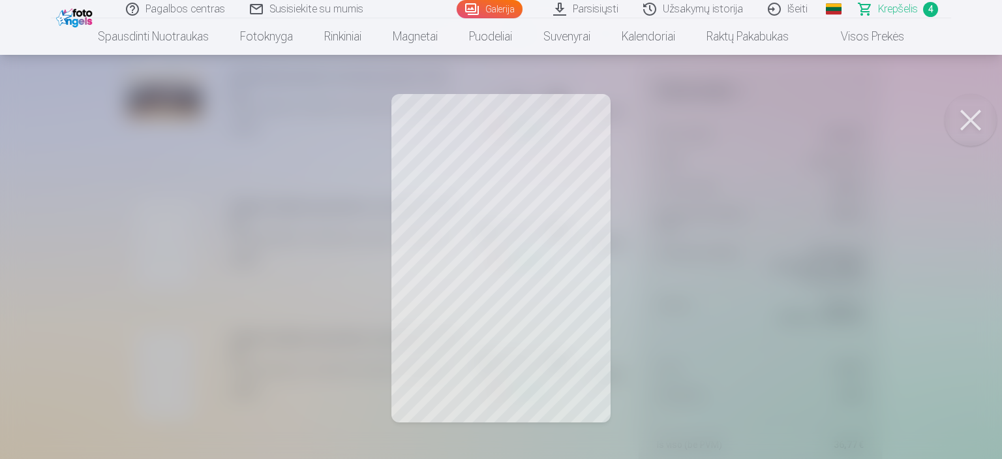
click at [972, 114] on button at bounding box center [971, 120] width 52 height 52
click at [559, 204] on div at bounding box center [501, 229] width 1002 height 459
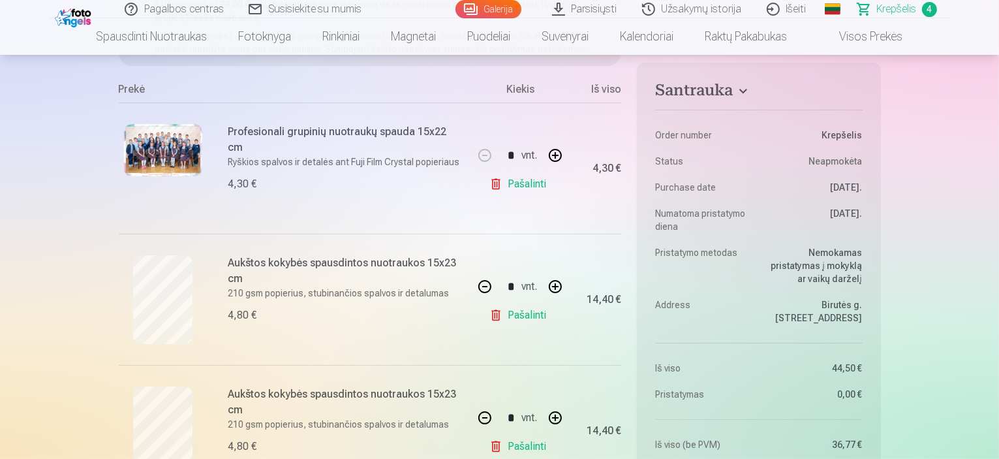
scroll to position [131, 0]
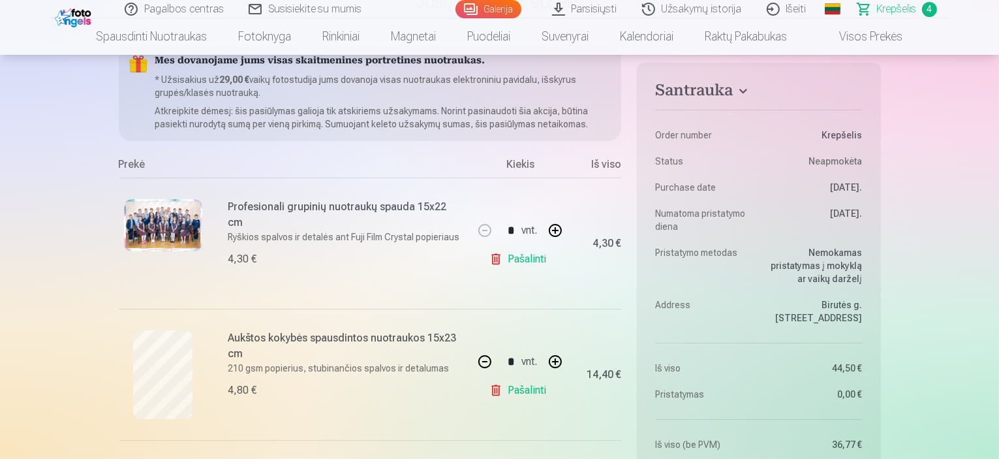
click at [507, 7] on link "Galerija" at bounding box center [488, 9] width 66 height 18
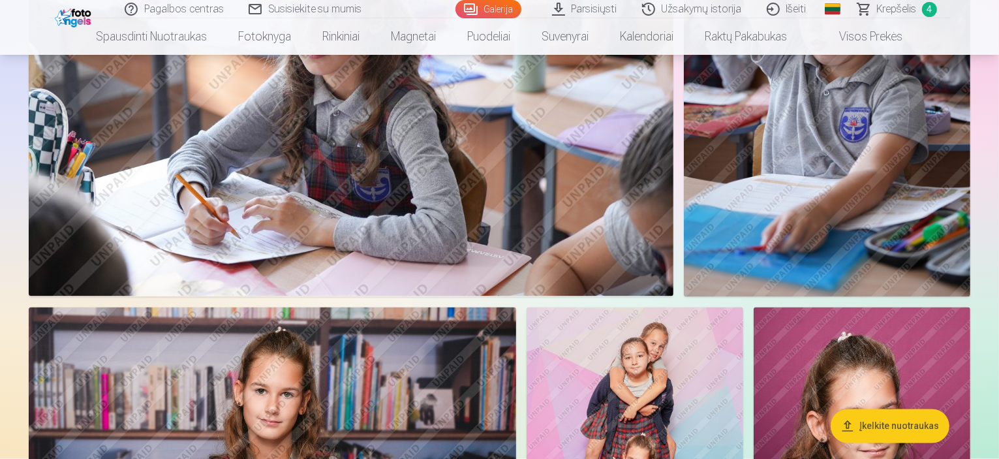
scroll to position [2219, 0]
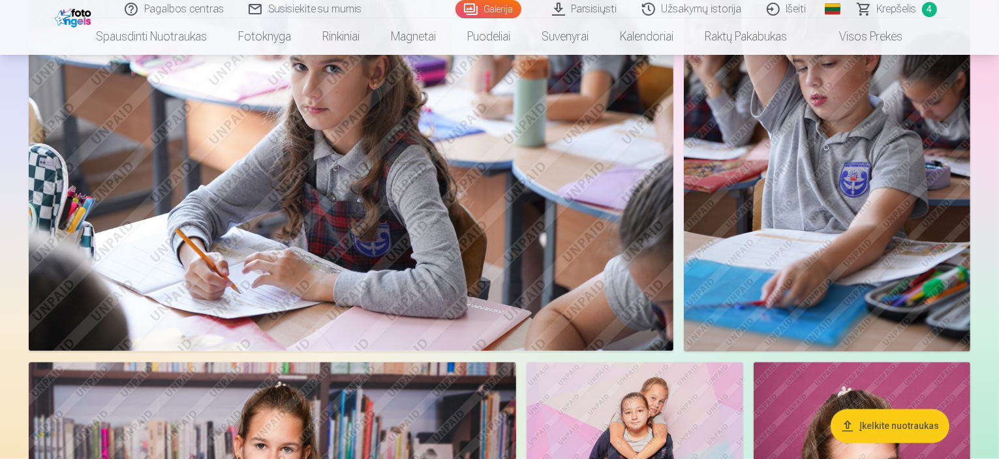
click at [905, 13] on span "Krepšelis" at bounding box center [897, 9] width 40 height 16
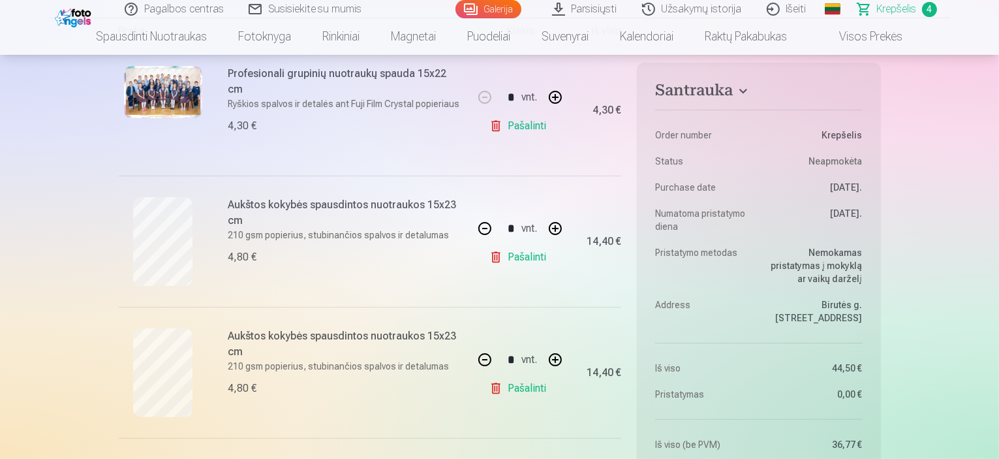
scroll to position [392, 0]
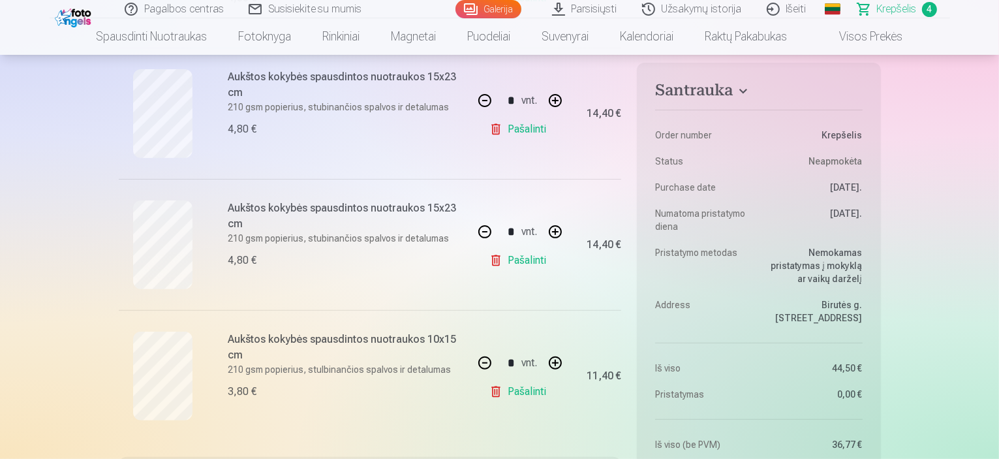
click at [480, 103] on button "button" at bounding box center [484, 100] width 31 height 31
type input "*"
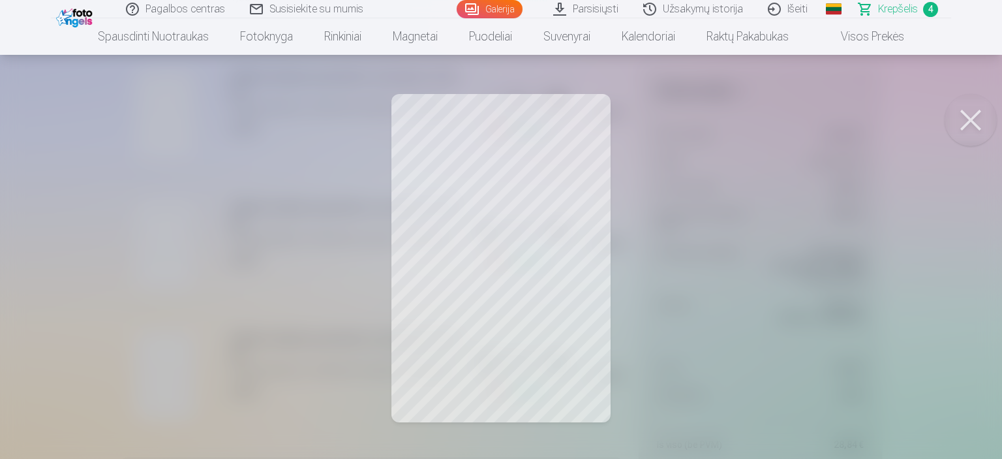
click at [994, 122] on button at bounding box center [971, 120] width 52 height 52
click at [956, 134] on button at bounding box center [971, 120] width 52 height 52
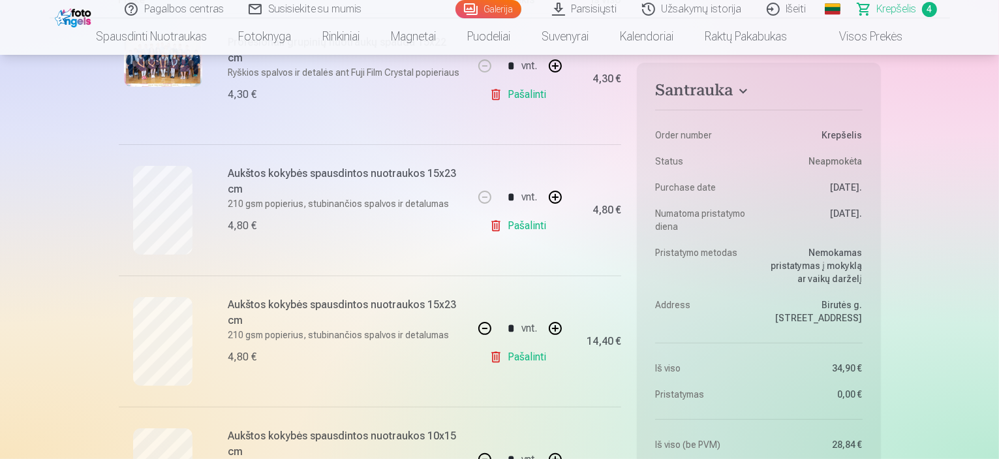
scroll to position [326, 0]
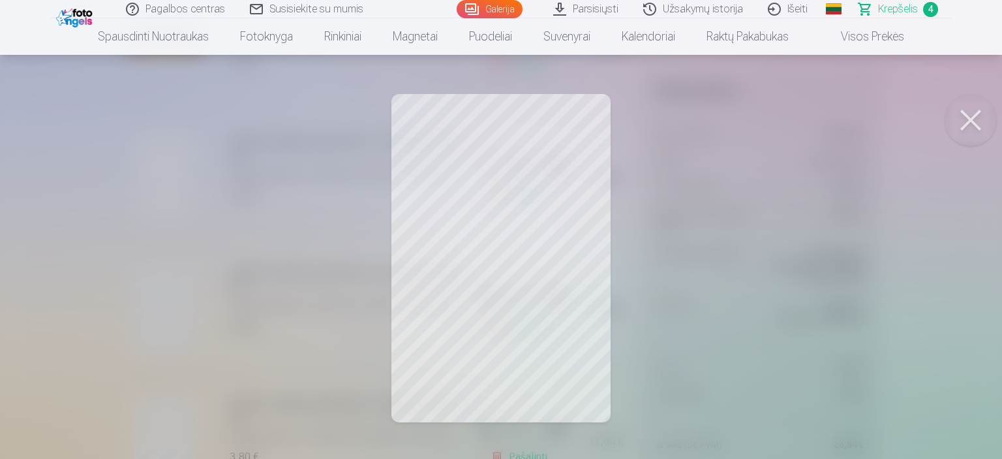
click at [974, 119] on button at bounding box center [971, 120] width 52 height 52
click at [985, 114] on button at bounding box center [971, 120] width 52 height 52
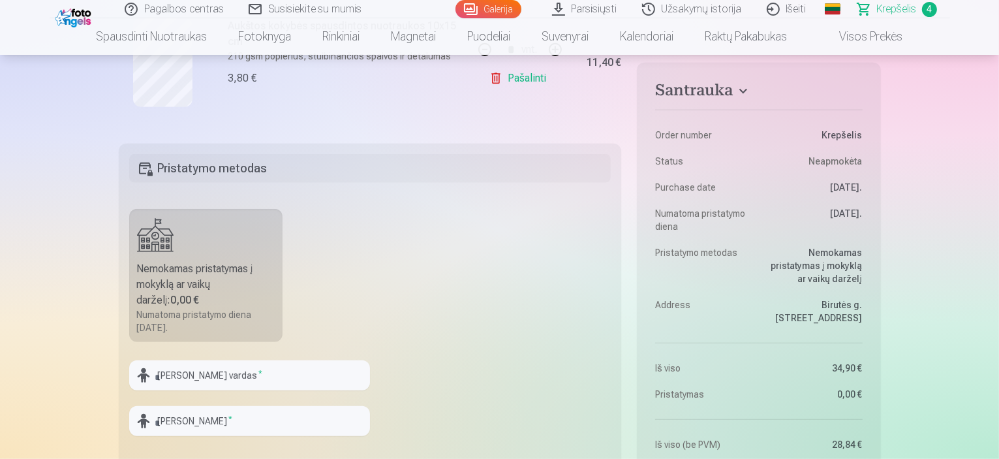
scroll to position [718, 0]
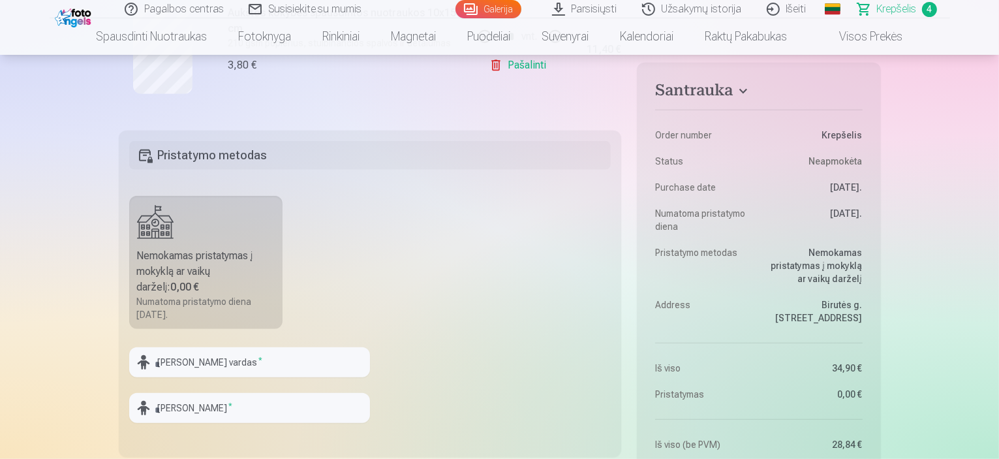
click at [185, 271] on div "Nemokamas pristatymas į mokyklą ar vaikų darželį : 0,00 €" at bounding box center [206, 271] width 138 height 47
click at [162, 354] on input "text" at bounding box center [249, 362] width 241 height 30
type input "**********"
click at [198, 407] on input "text" at bounding box center [249, 408] width 241 height 30
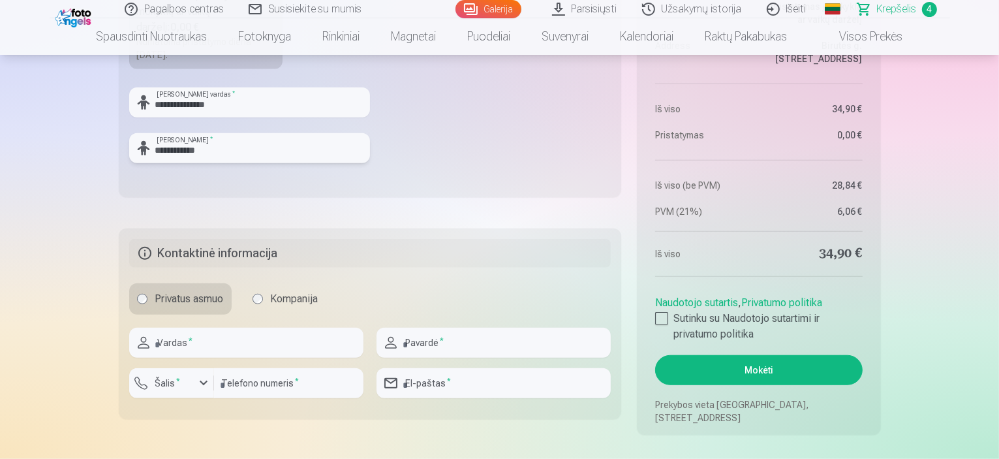
scroll to position [979, 0]
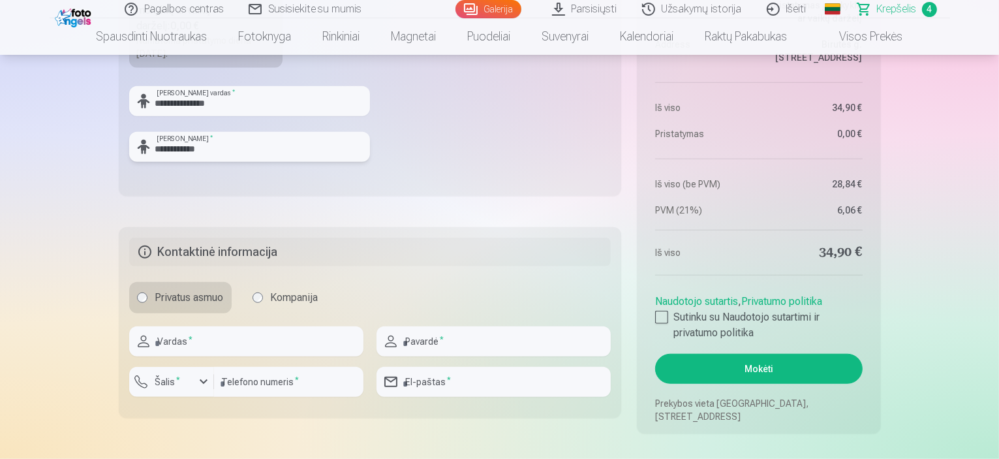
type input "**********"
click at [206, 344] on input "text" at bounding box center [246, 341] width 234 height 30
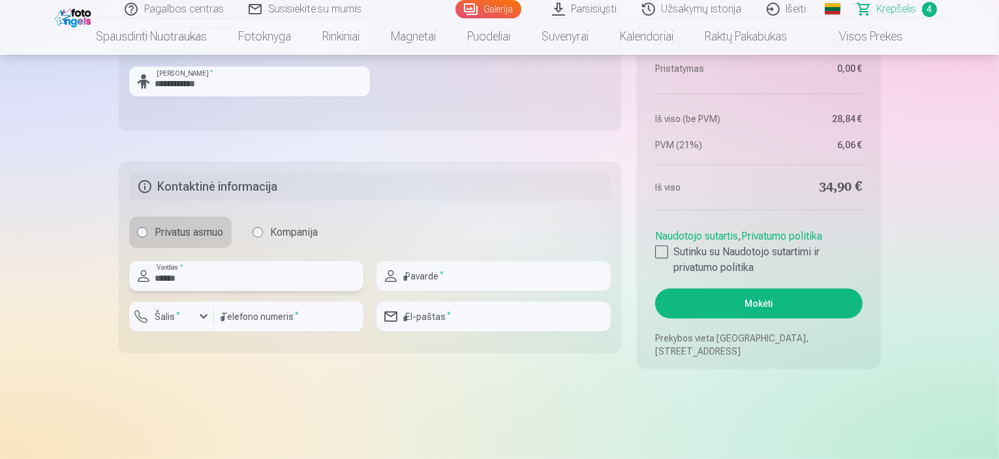
click at [158, 277] on input "******" at bounding box center [246, 276] width 234 height 30
type input "******"
click at [413, 276] on input "text" at bounding box center [493, 276] width 234 height 30
type input "*"
type input "**********"
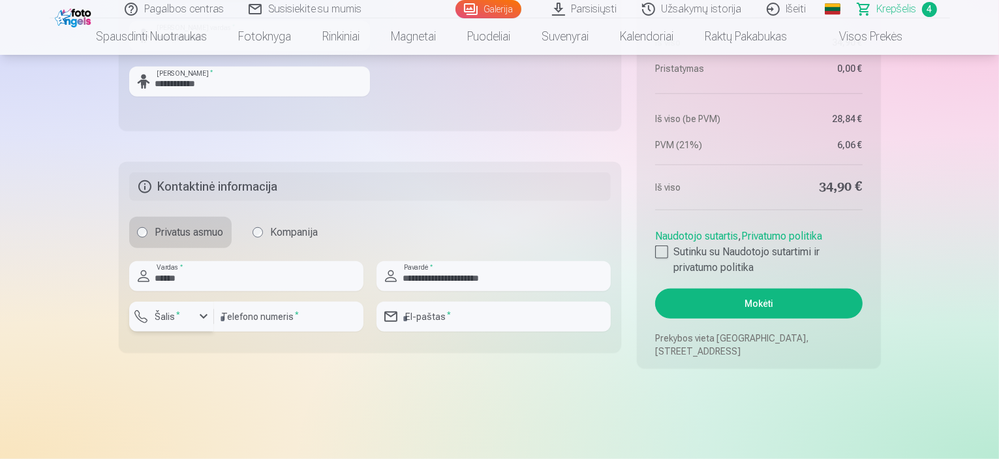
click at [200, 315] on div "button" at bounding box center [204, 317] width 16 height 16
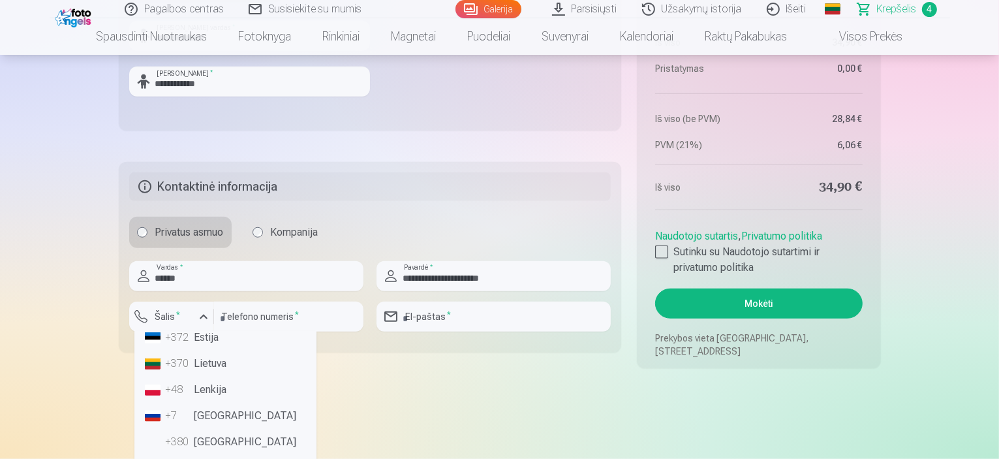
scroll to position [65, 0]
click at [215, 392] on li "+370 Lietuva" at bounding box center [226, 392] width 172 height 26
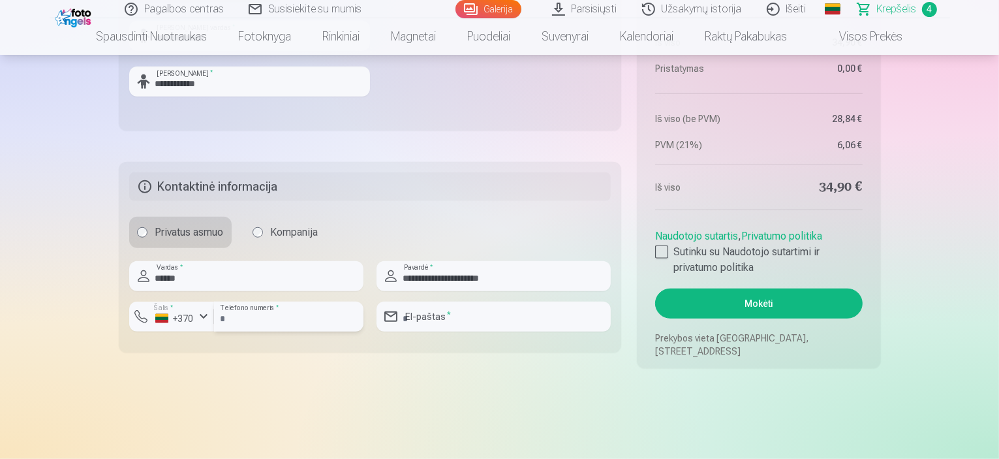
click at [267, 311] on input "number" at bounding box center [288, 316] width 149 height 30
type input "**********"
click at [416, 314] on input "email" at bounding box center [493, 316] width 234 height 30
type input "**********"
click at [658, 258] on label "Sutinku su Naudotojo sutartimi ir privatumo politika" at bounding box center [758, 259] width 207 height 31
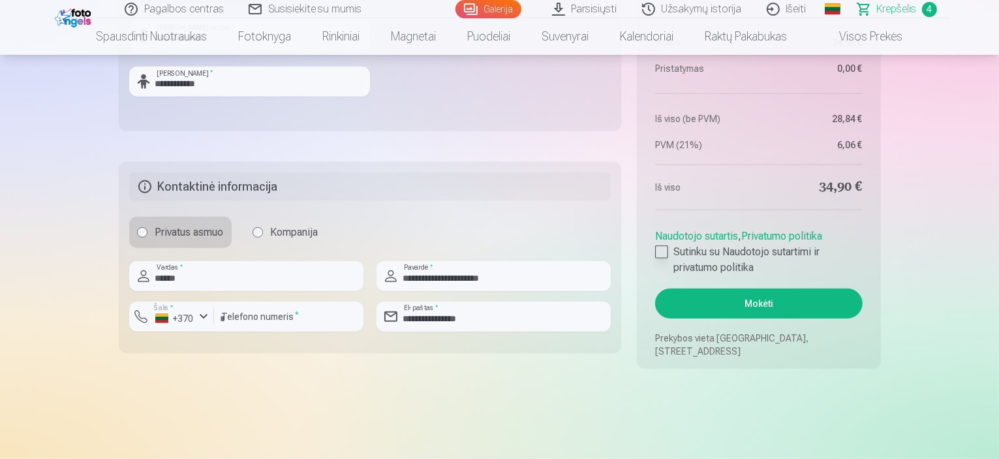
click at [666, 245] on div at bounding box center [661, 251] width 13 height 13
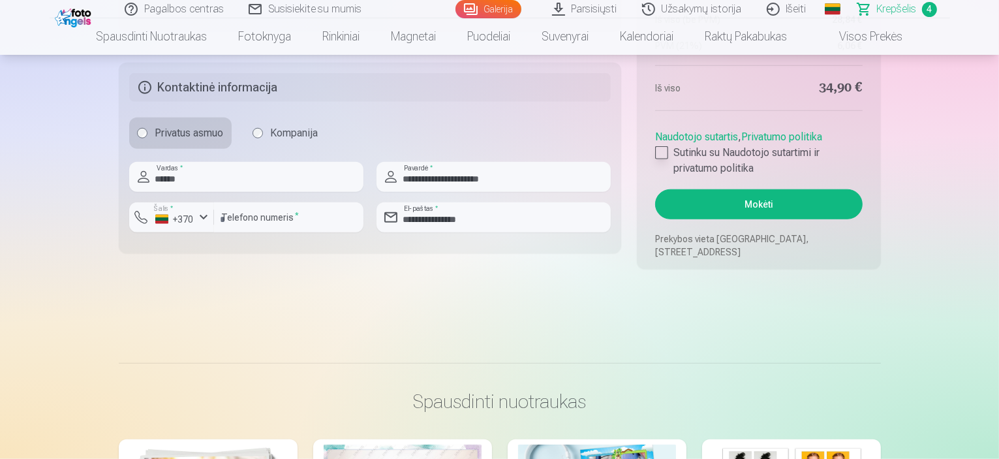
scroll to position [1240, 0]
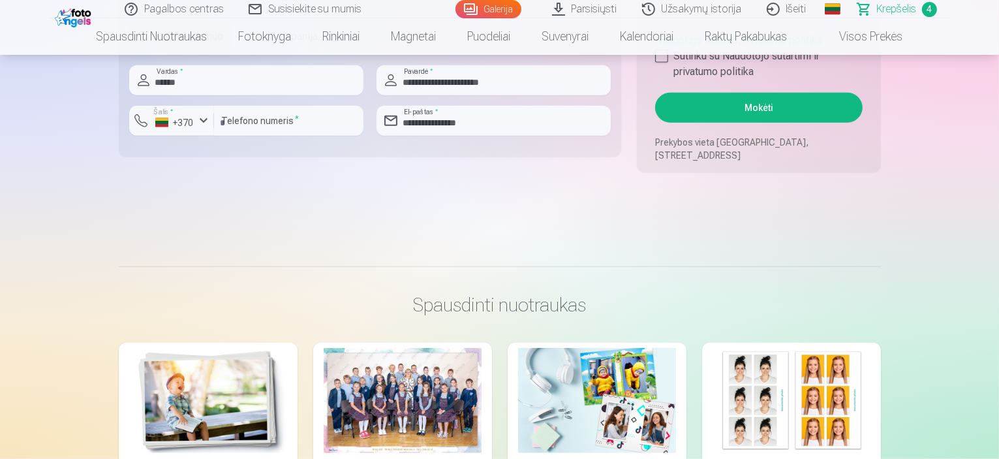
click at [747, 105] on button "Mokėti" at bounding box center [758, 108] width 207 height 30
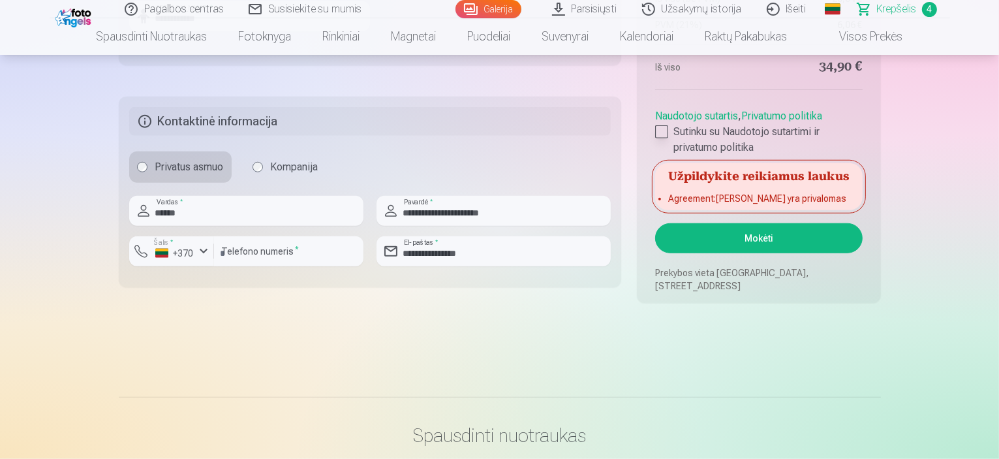
click at [656, 127] on div at bounding box center [661, 131] width 13 height 13
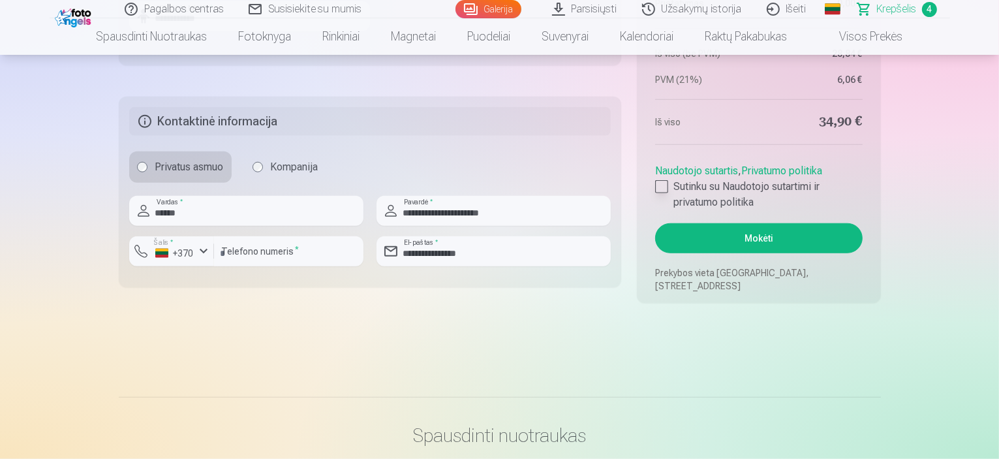
click at [658, 180] on div at bounding box center [661, 186] width 13 height 13
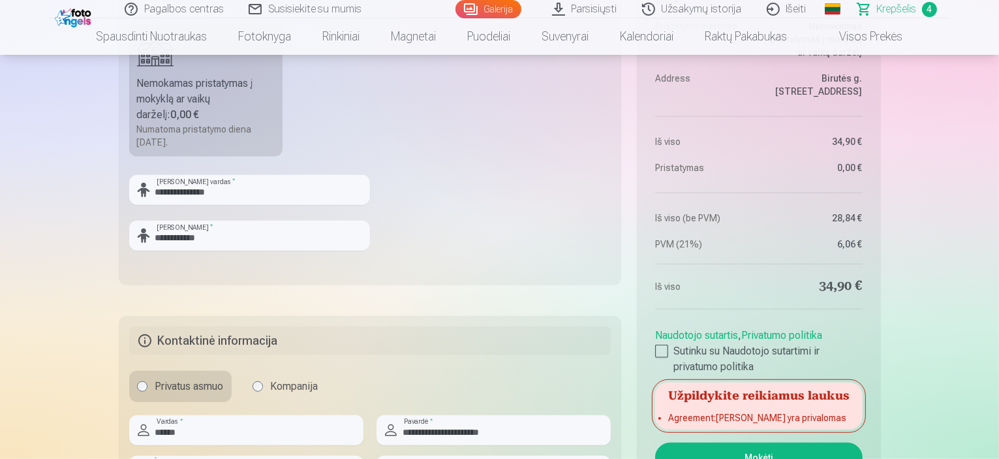
scroll to position [914, 0]
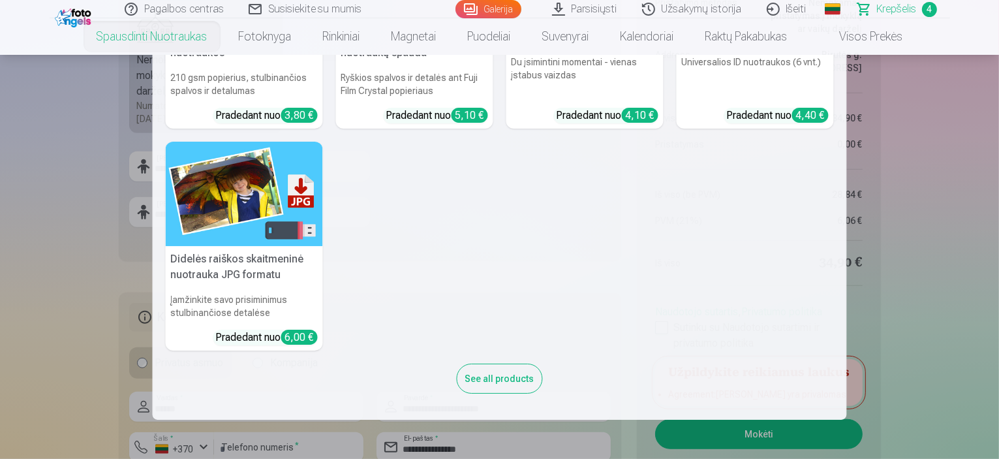
click at [180, 100] on link "Aukštos kokybės spausdintos nuotraukos 210 gsm popierius, stulbinančios spalvos…" at bounding box center [244, 23] width 157 height 209
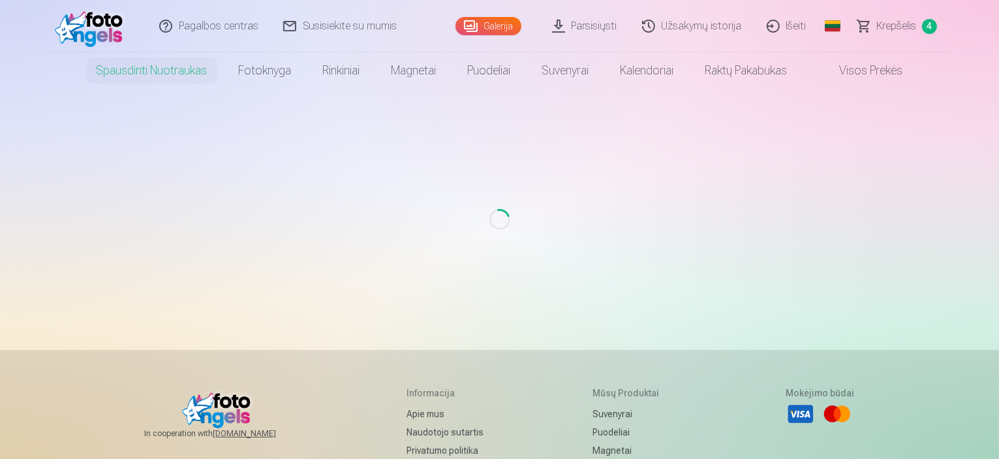
click at [906, 31] on span "Krepšelis" at bounding box center [897, 26] width 40 height 16
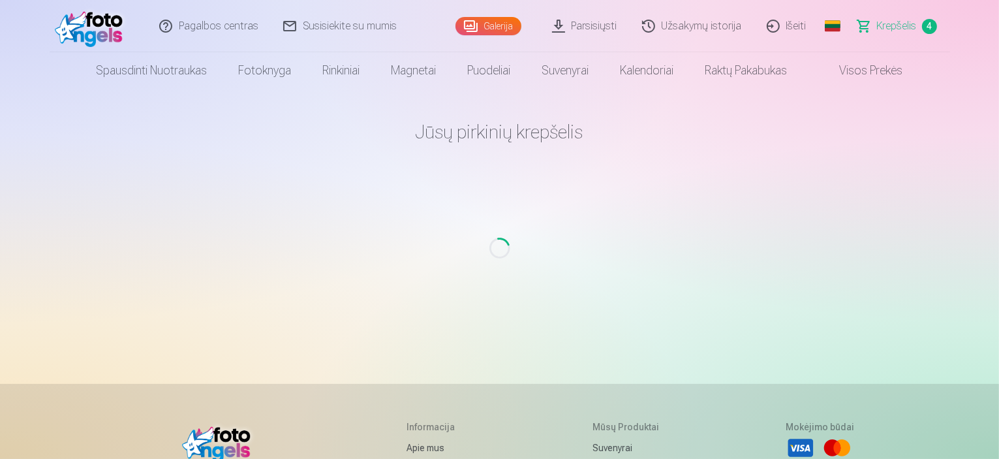
click at [561, 230] on main "Jūsų pirkinių krepšelis Loading..." at bounding box center [500, 221] width 762 height 264
click at [900, 29] on span "Krepšelis" at bounding box center [897, 26] width 40 height 16
click at [903, 23] on span "Krepšelis" at bounding box center [897, 26] width 40 height 16
click at [858, 20] on link "Krepšelis 4" at bounding box center [898, 26] width 104 height 52
click at [924, 23] on span "4" at bounding box center [929, 26] width 15 height 15
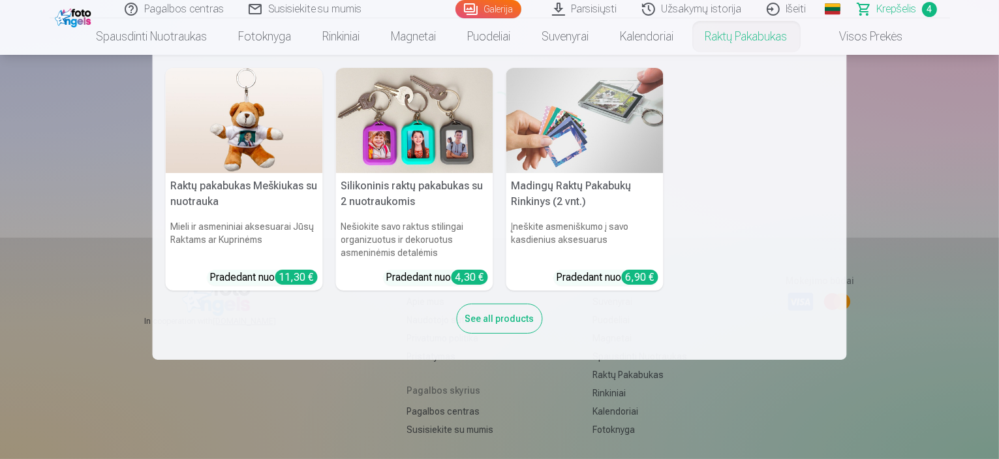
scroll to position [284, 0]
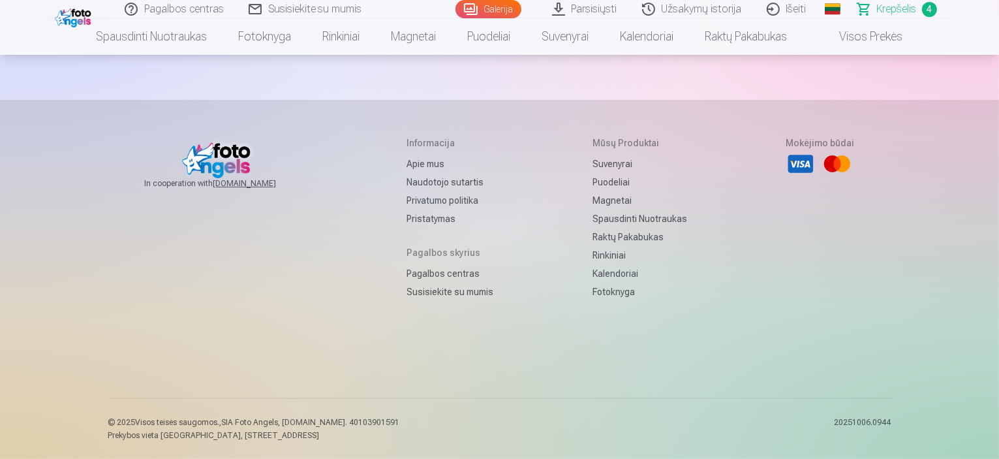
click at [722, 396] on div "In cooperation with [DOMAIN_NAME] Informacija Apie mus Naudotojo sutartis Priva…" at bounding box center [499, 267] width 783 height 262
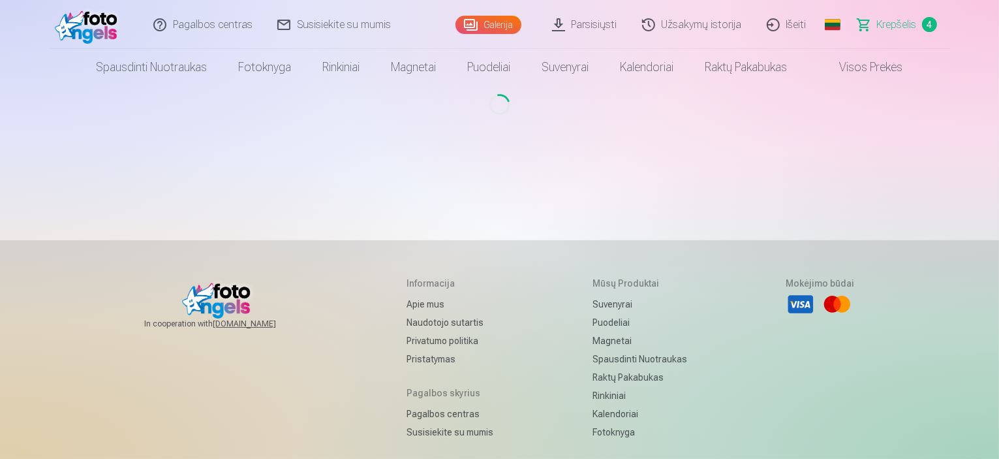
scroll to position [0, 0]
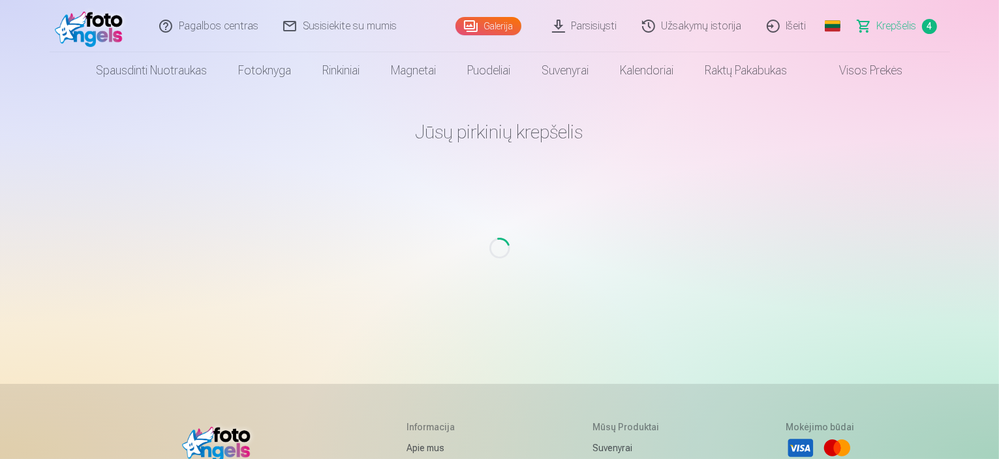
click at [474, 23] on link "Galerija" at bounding box center [488, 26] width 66 height 18
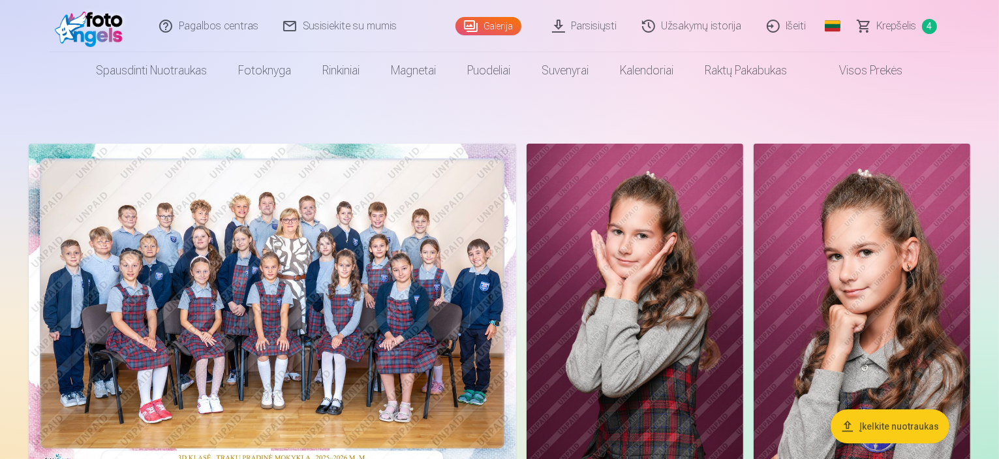
click at [927, 31] on span "4" at bounding box center [929, 26] width 15 height 15
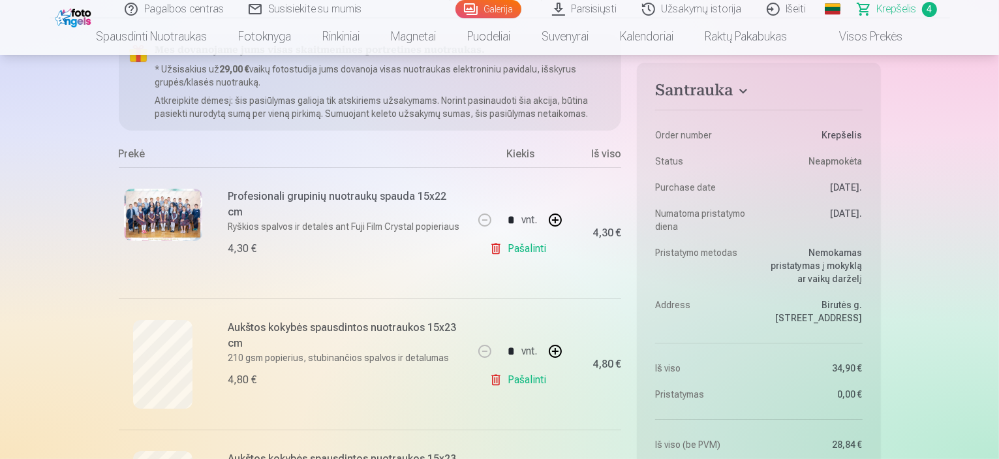
scroll to position [65, 0]
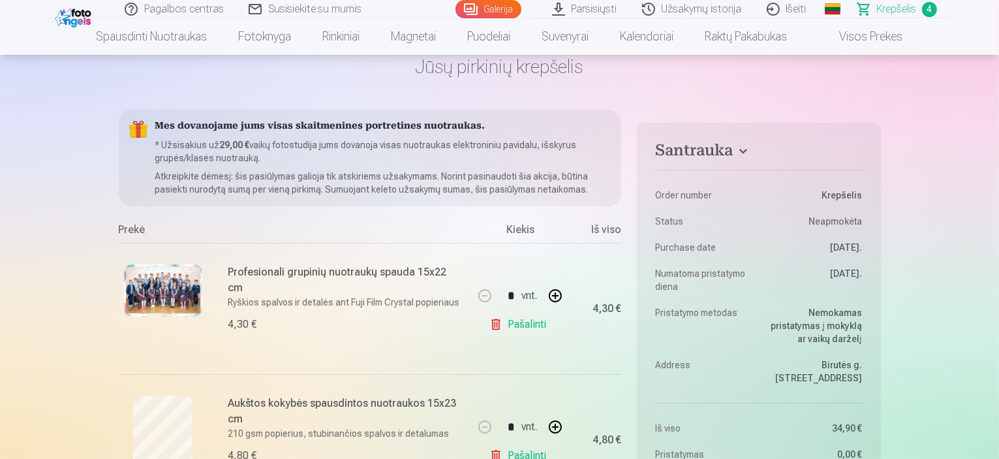
click at [473, 9] on link "Galerija" at bounding box center [488, 9] width 66 height 18
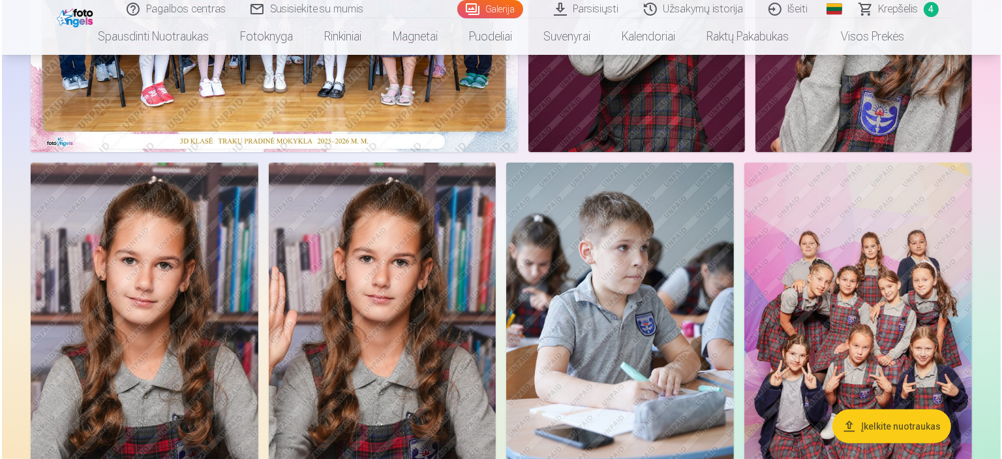
scroll to position [326, 0]
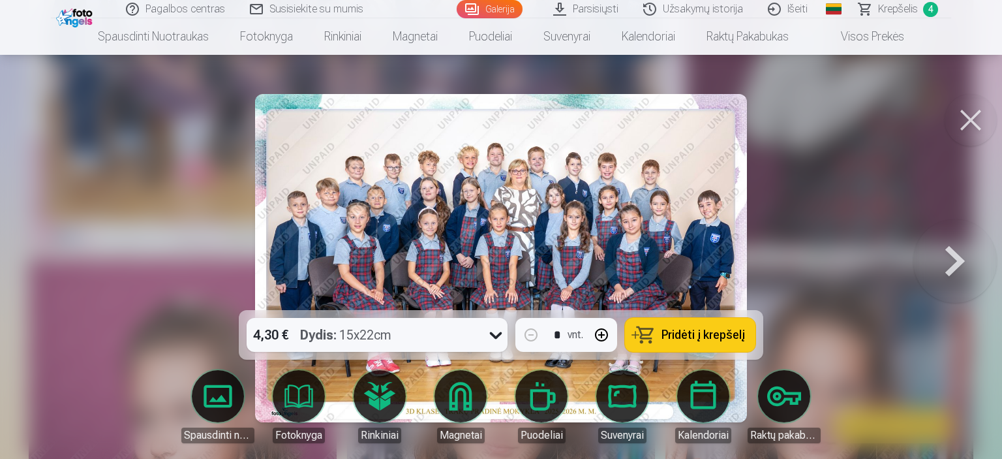
click at [690, 336] on span "Pridėti į krepšelį" at bounding box center [704, 335] width 84 height 12
click at [889, 13] on span "Krepšelis" at bounding box center [898, 9] width 40 height 16
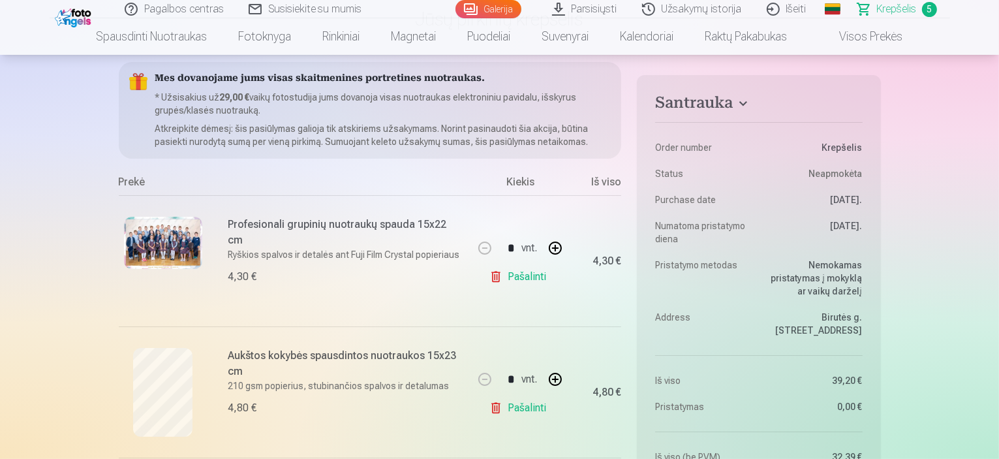
scroll to position [65, 0]
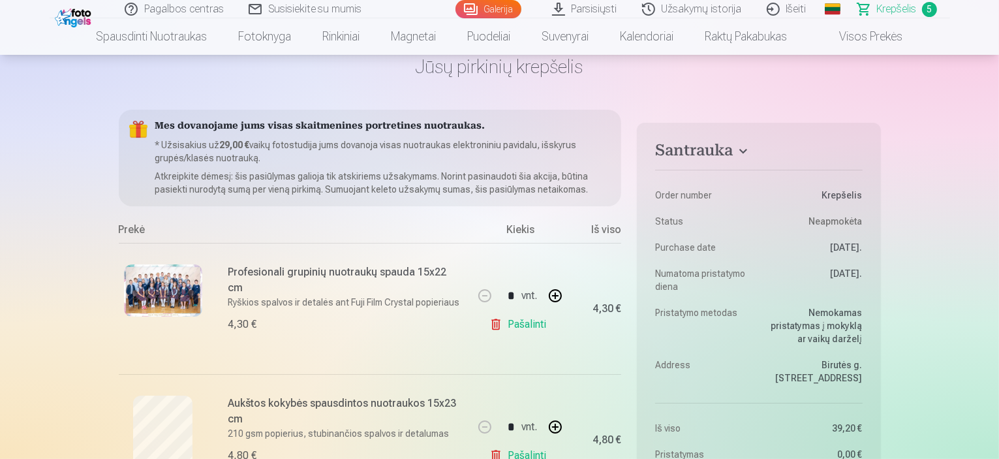
click at [506, 328] on link "Pašalinti" at bounding box center [520, 324] width 62 height 26
type input "*"
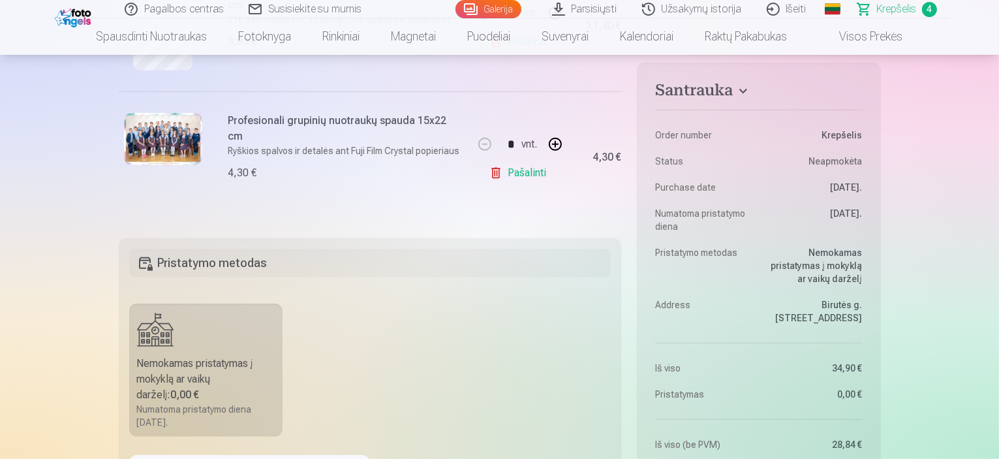
scroll to position [587, 0]
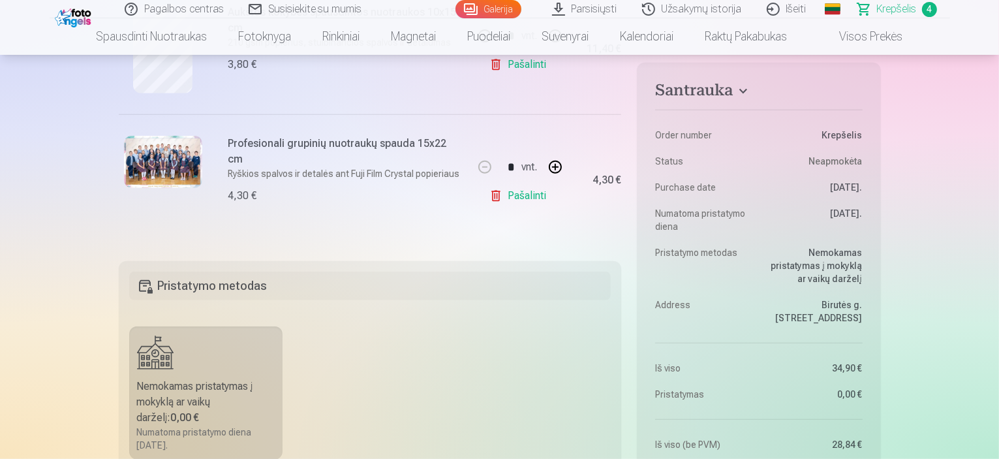
click at [507, 7] on link "Galerija" at bounding box center [488, 9] width 66 height 18
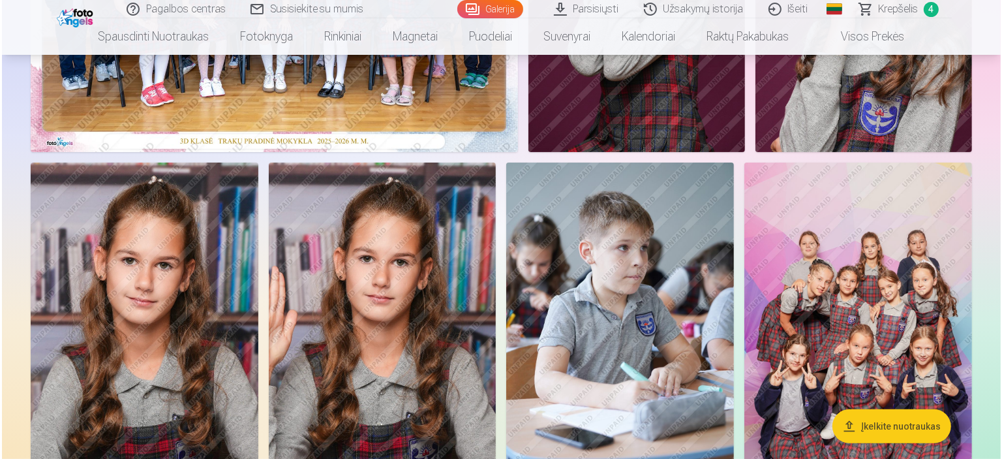
scroll to position [326, 0]
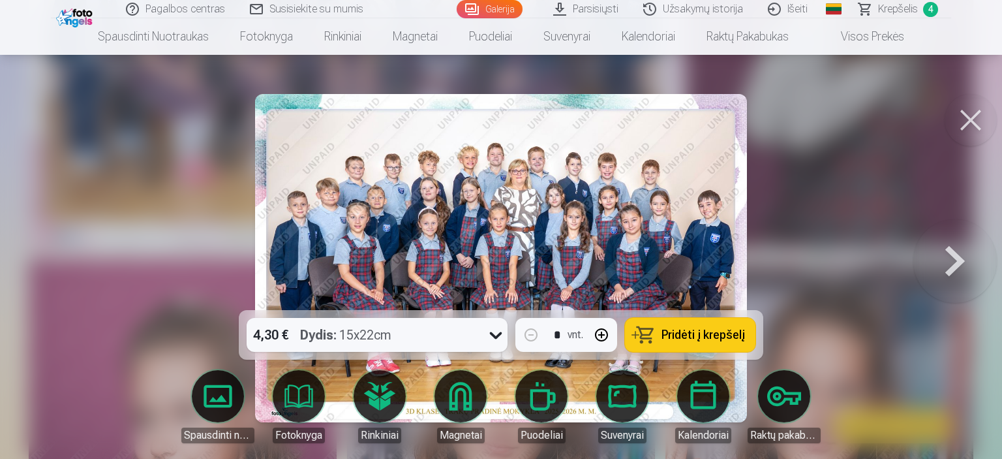
click at [493, 331] on icon at bounding box center [495, 334] width 21 height 21
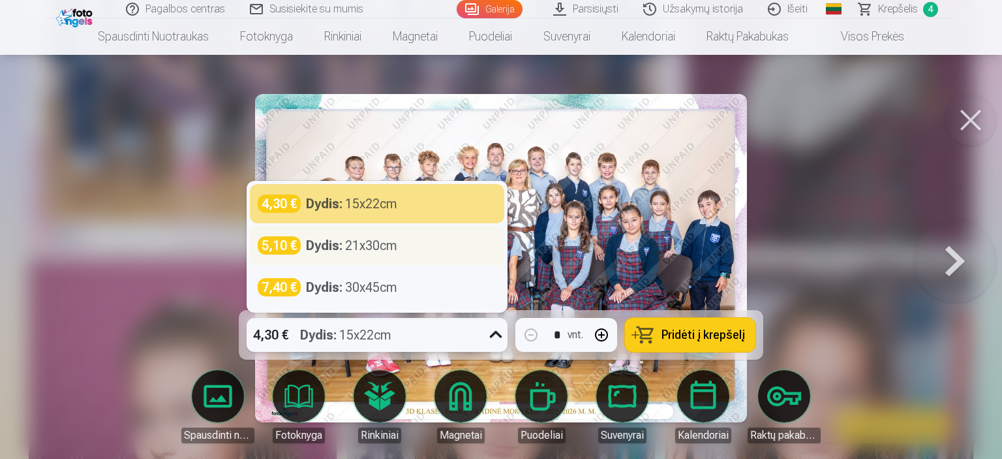
click at [408, 251] on div "5,10 € Dydis : 21x30cm" at bounding box center [377, 245] width 239 height 18
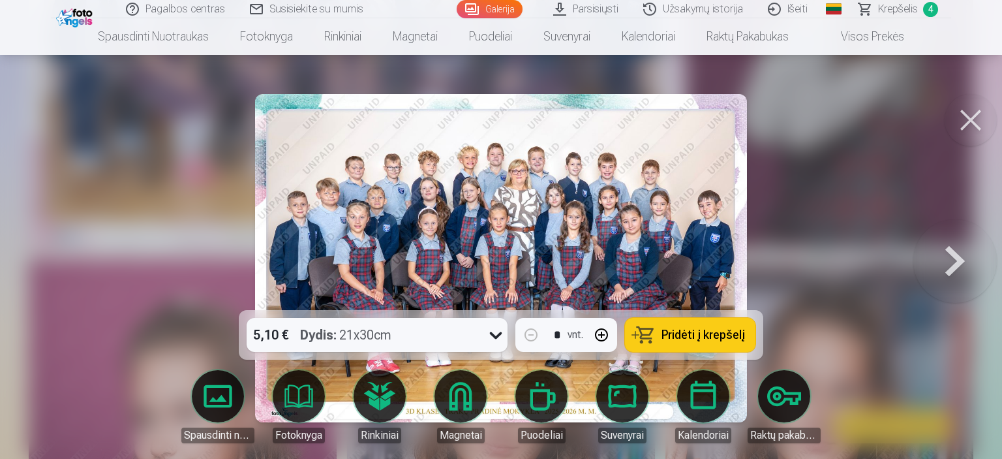
click at [701, 335] on span "Pridėti į krepšelį" at bounding box center [704, 335] width 84 height 12
click at [901, 5] on span "Krepšelis" at bounding box center [898, 9] width 40 height 16
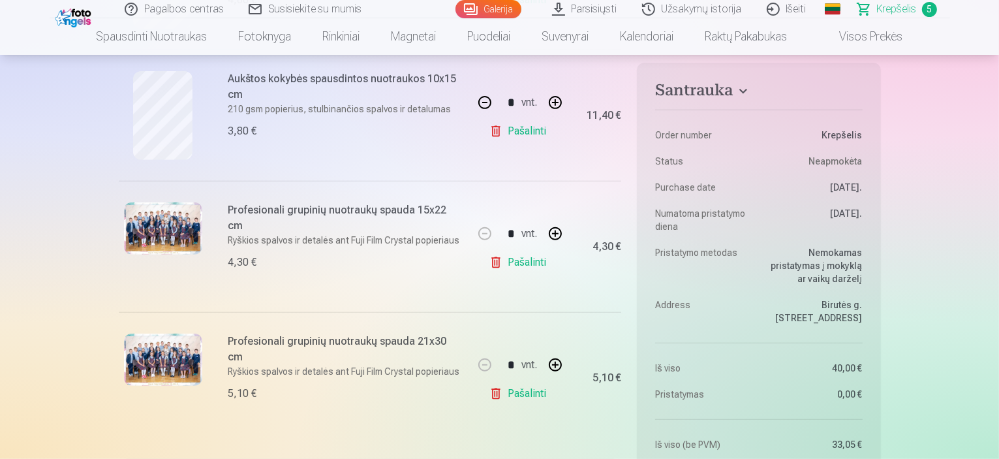
scroll to position [522, 0]
click at [529, 264] on link "Pašalinti" at bounding box center [520, 261] width 62 height 26
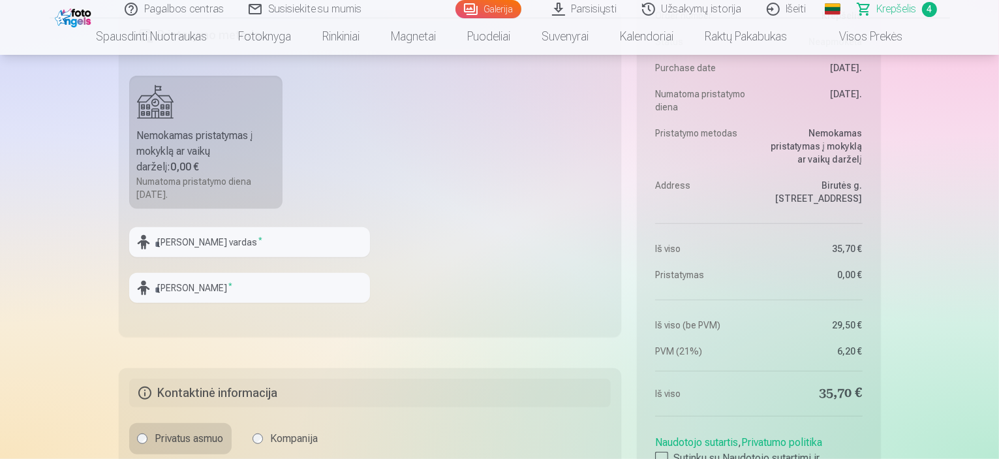
scroll to position [848, 0]
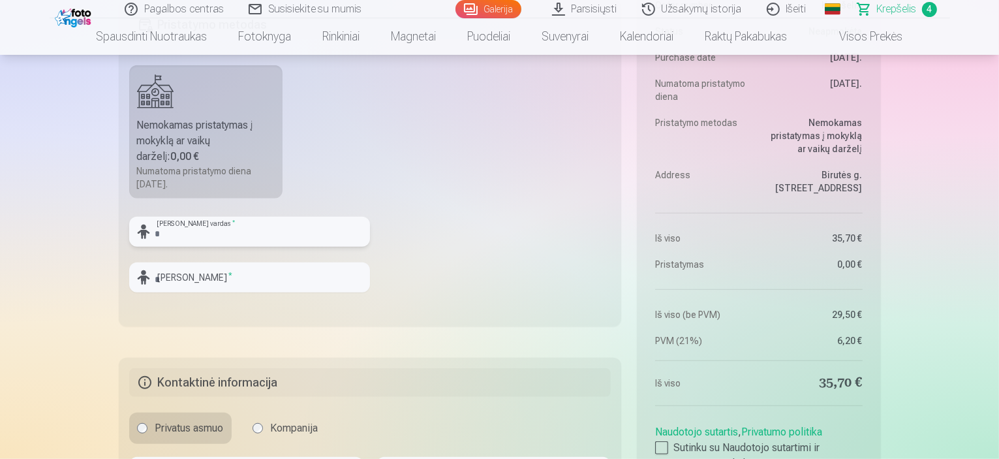
click at [318, 227] on input "text" at bounding box center [249, 232] width 241 height 30
type input "**********"
click at [256, 284] on input "text" at bounding box center [249, 277] width 241 height 30
click at [161, 280] on input "**********" at bounding box center [249, 277] width 241 height 30
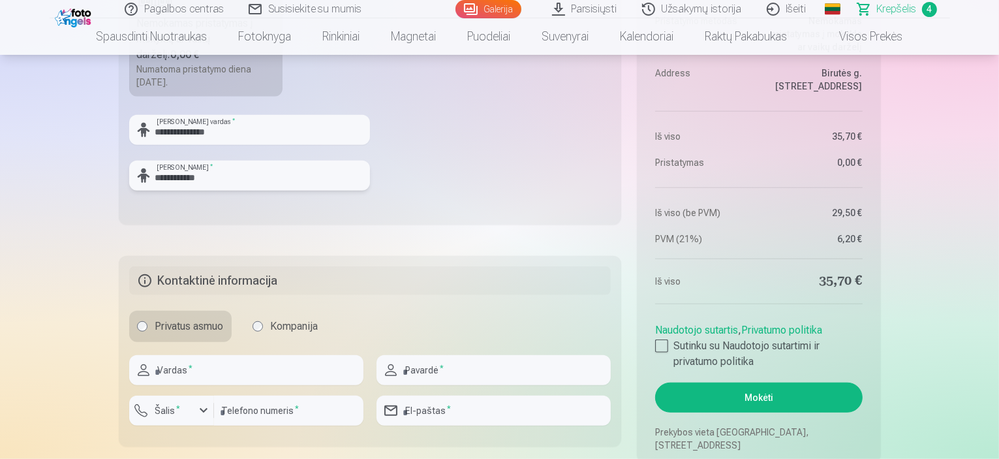
scroll to position [979, 0]
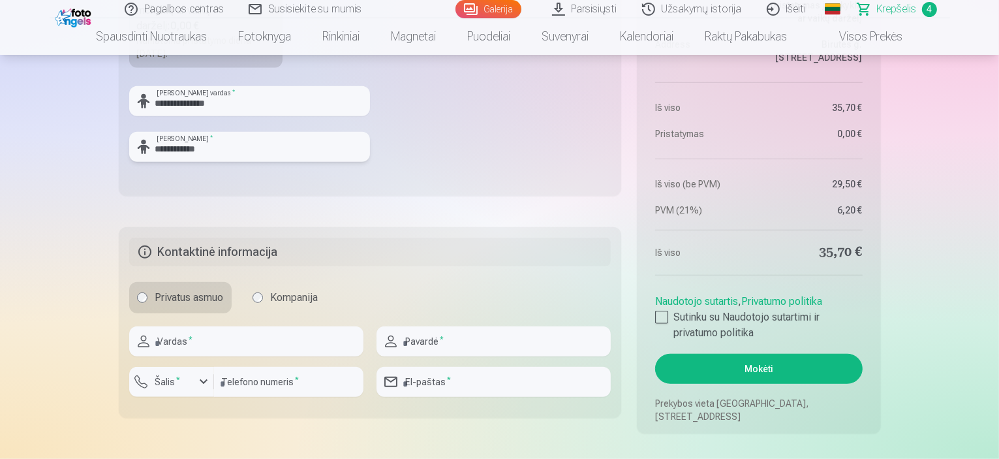
type input "**********"
click at [222, 333] on input "text" at bounding box center [246, 341] width 234 height 30
type input "******"
click at [430, 345] on input "text" at bounding box center [493, 341] width 234 height 30
type input "**********"
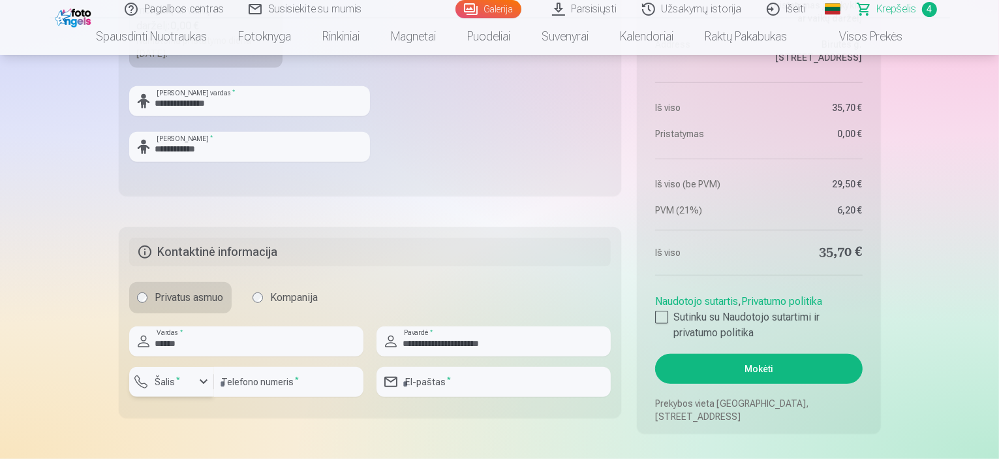
click at [209, 385] on div "button" at bounding box center [204, 382] width 16 height 16
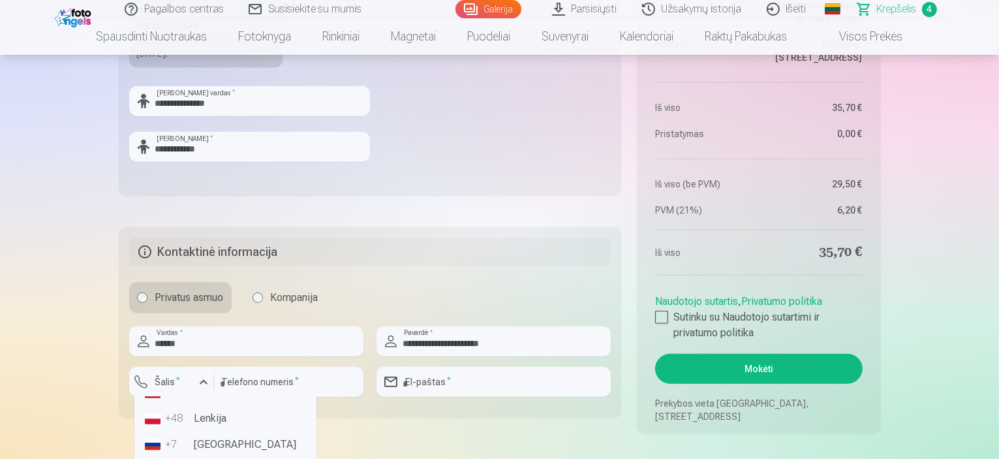
scroll to position [65, 0]
click at [215, 451] on li "+370 Lietuva" at bounding box center [226, 457] width 172 height 26
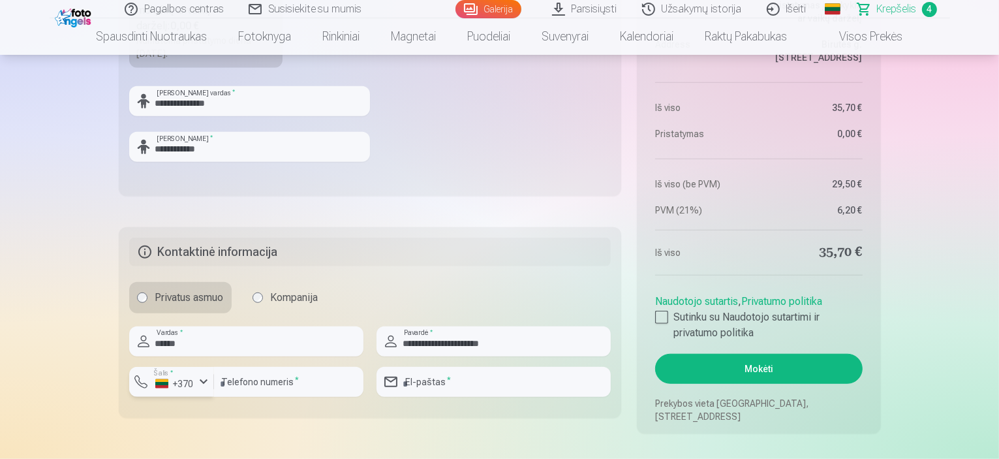
scroll to position [990, 0]
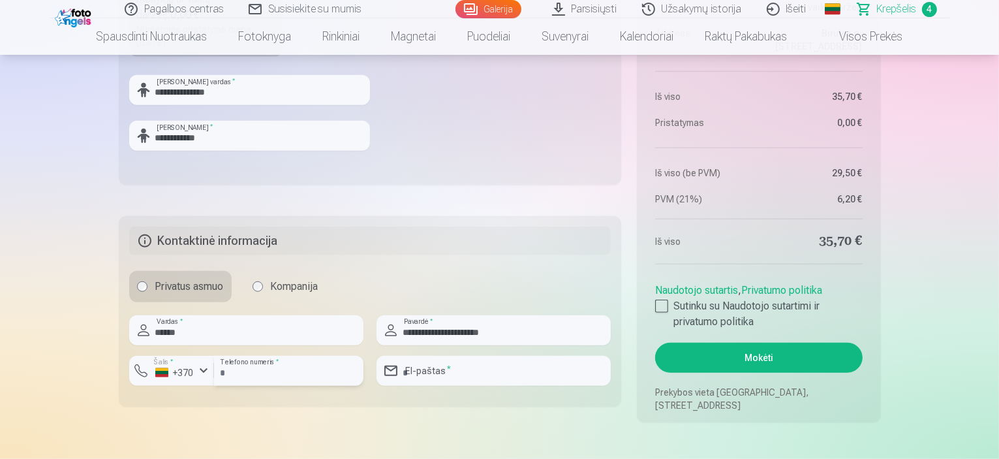
click at [262, 360] on input "number" at bounding box center [288, 371] width 149 height 30
type input "**********"
click at [431, 372] on input "email" at bounding box center [493, 371] width 234 height 30
type input "*"
type input "**********"
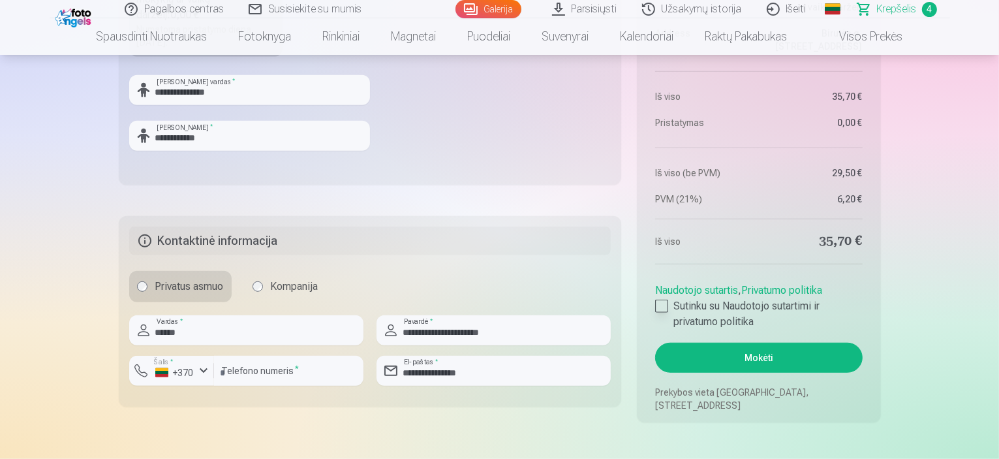
click at [664, 305] on div at bounding box center [661, 306] width 13 height 13
click at [675, 289] on link "Naudotojo sutartis" at bounding box center [696, 290] width 83 height 12
click at [660, 305] on div at bounding box center [661, 306] width 13 height 13
click at [780, 344] on button "Mokėti" at bounding box center [758, 358] width 207 height 30
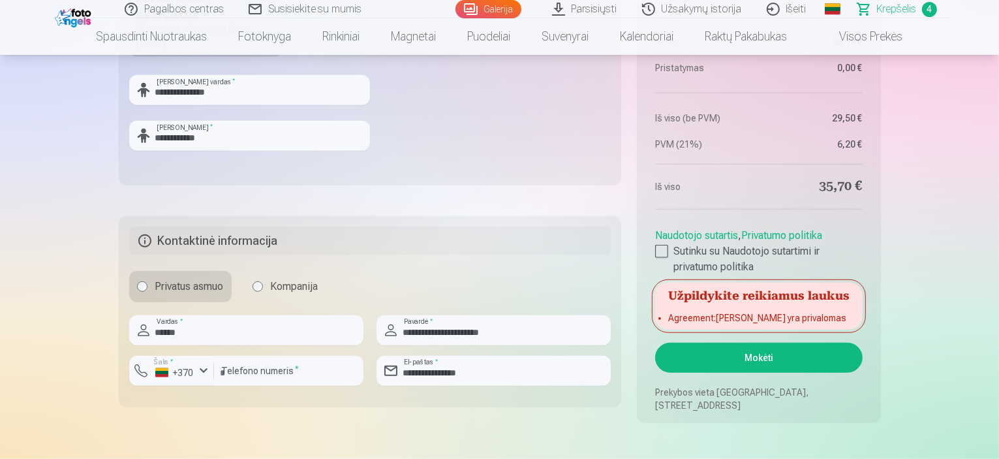
click at [776, 311] on li "Agreement : Laukas yra privalomas" at bounding box center [758, 317] width 181 height 13
click at [664, 255] on div at bounding box center [661, 251] width 13 height 13
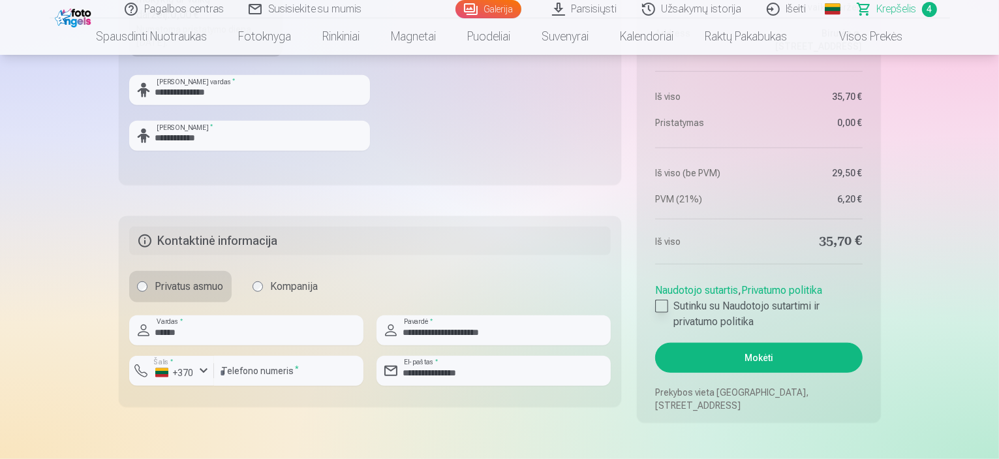
click at [663, 300] on div at bounding box center [661, 306] width 13 height 13
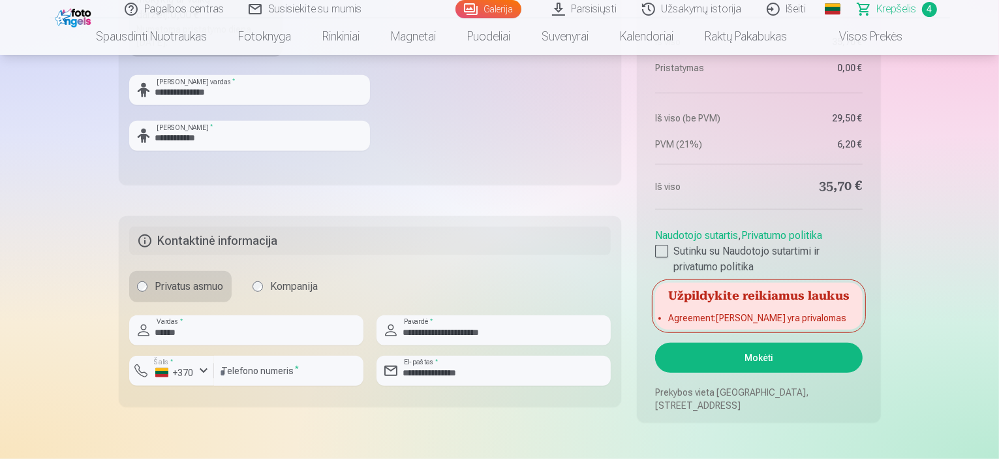
click at [655, 250] on div at bounding box center [661, 251] width 13 height 13
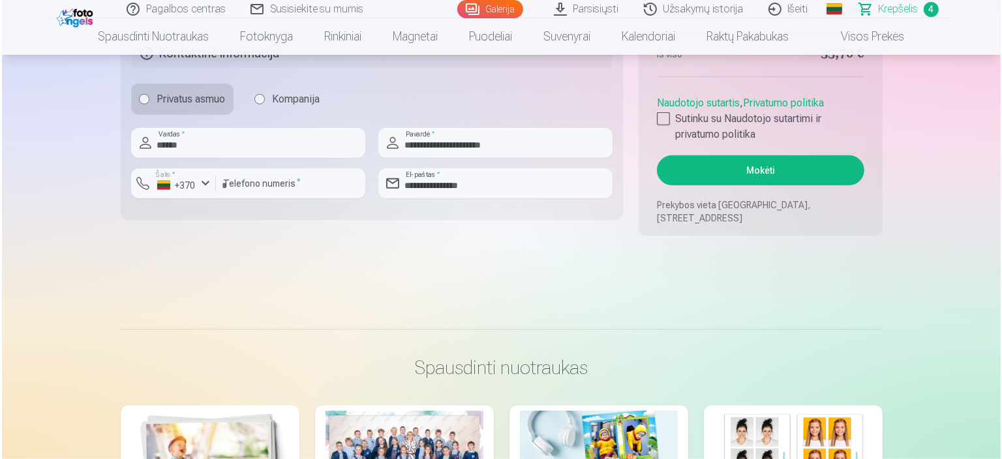
scroll to position [1175, 0]
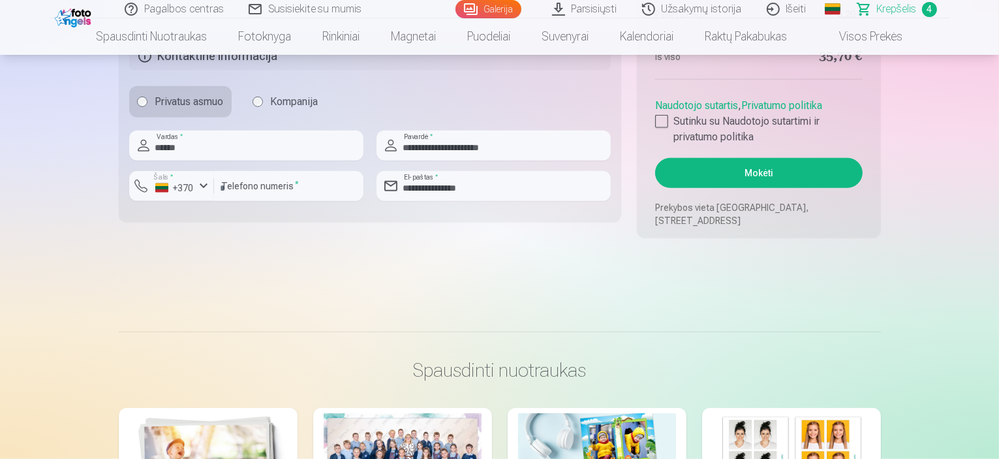
click at [734, 182] on button "Mokėti" at bounding box center [758, 173] width 207 height 30
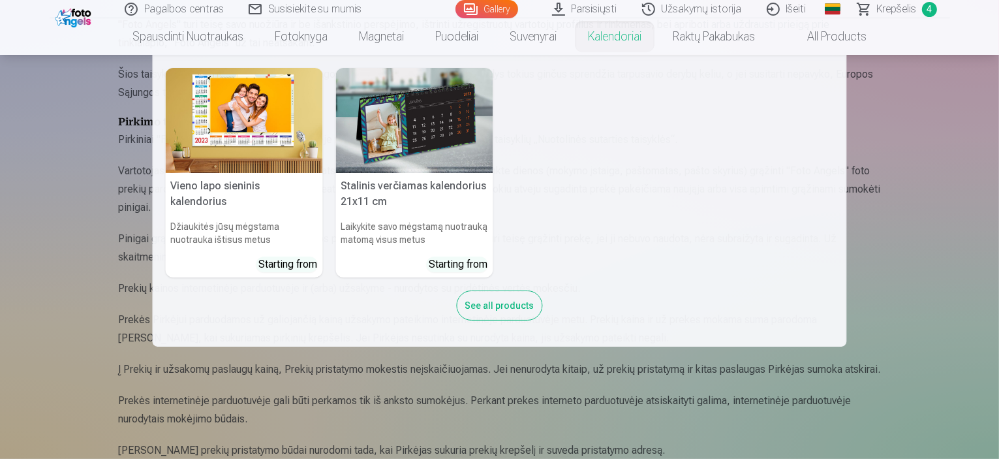
scroll to position [657, 0]
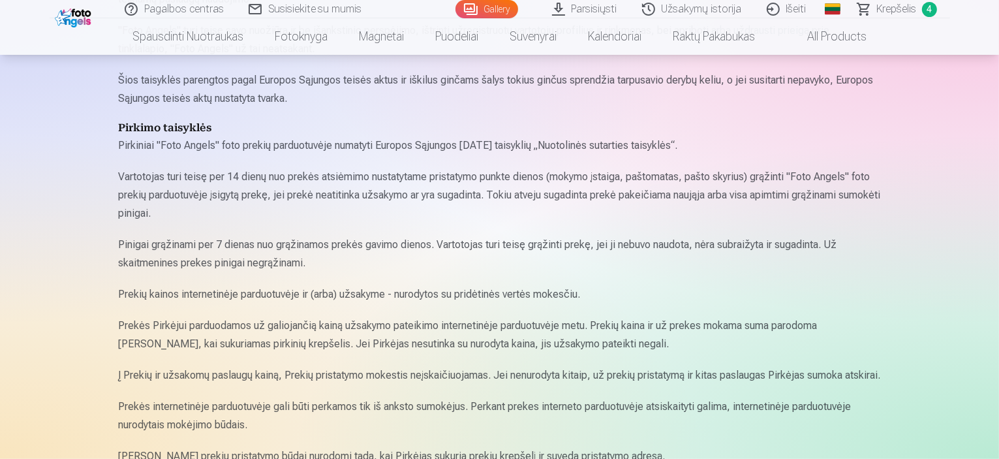
click at [908, 15] on span "Krepšelis" at bounding box center [897, 9] width 40 height 16
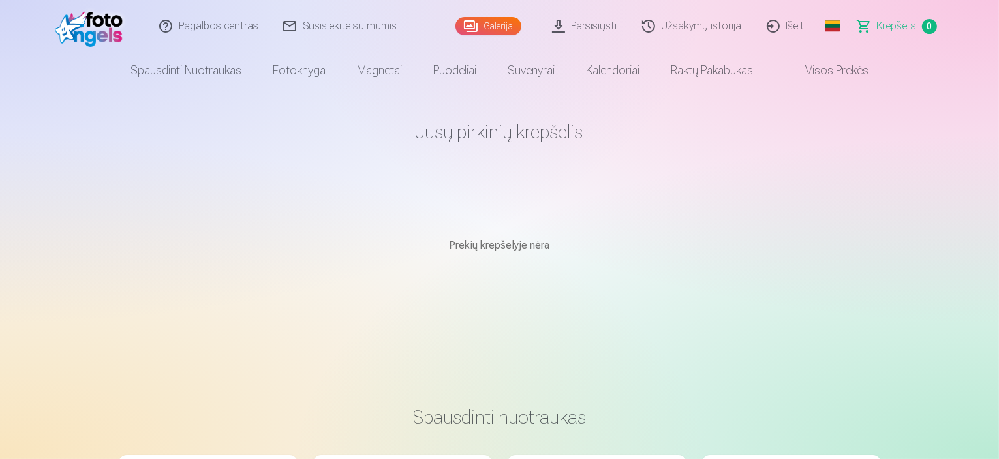
click at [697, 31] on link "Užsakymų istorija" at bounding box center [692, 26] width 125 height 52
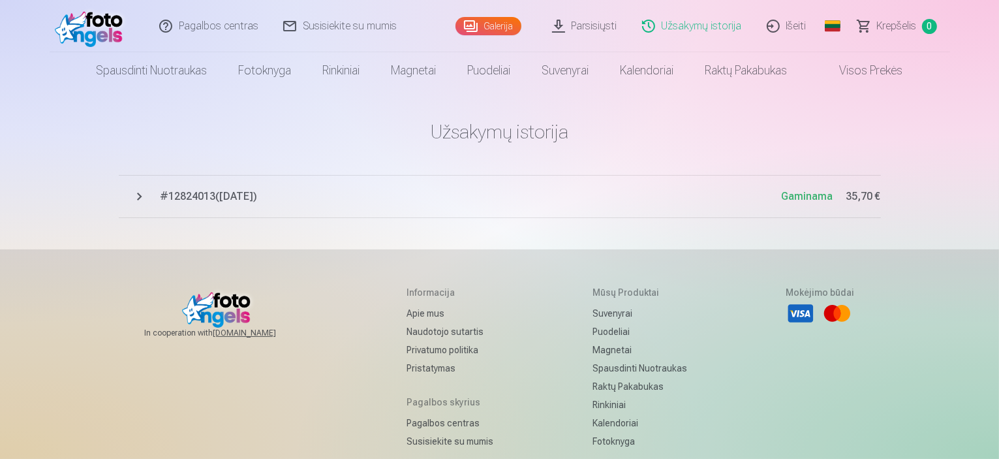
click at [668, 28] on link "Užsakymų istorija" at bounding box center [692, 26] width 125 height 52
click at [213, 198] on span "# 12824013 ( 7.10.2025 )" at bounding box center [471, 197] width 621 height 16
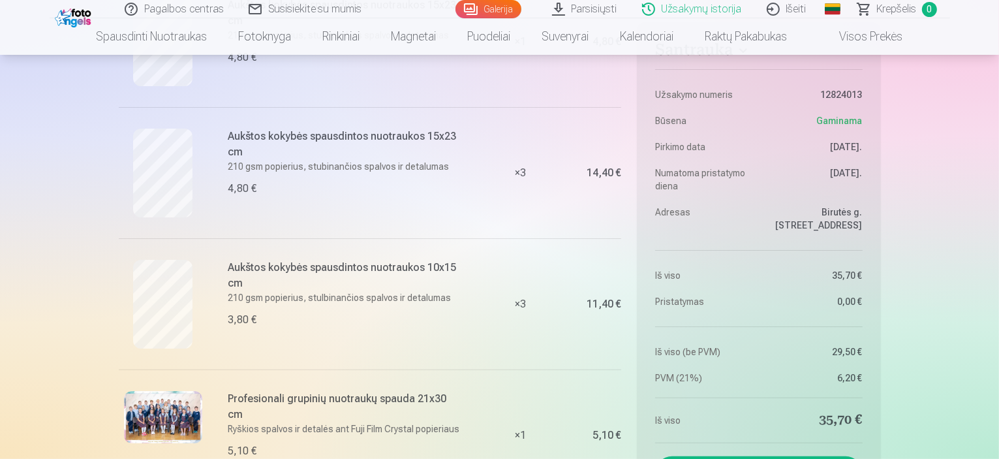
scroll to position [457, 0]
